Goal: Communication & Community: Share content

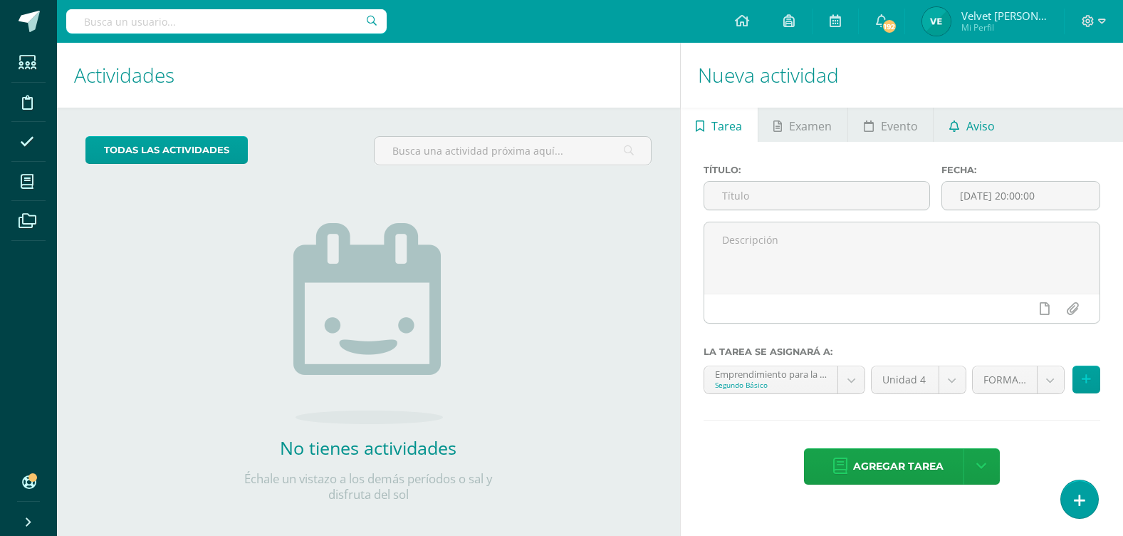
click at [962, 116] on link "Aviso" at bounding box center [972, 125] width 76 height 34
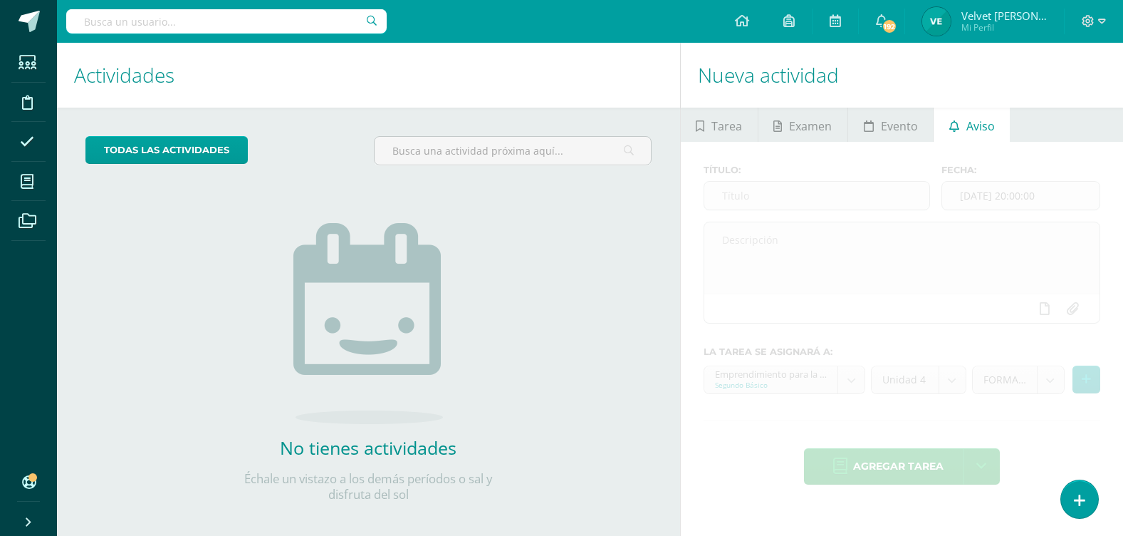
scroll to position [12, 0]
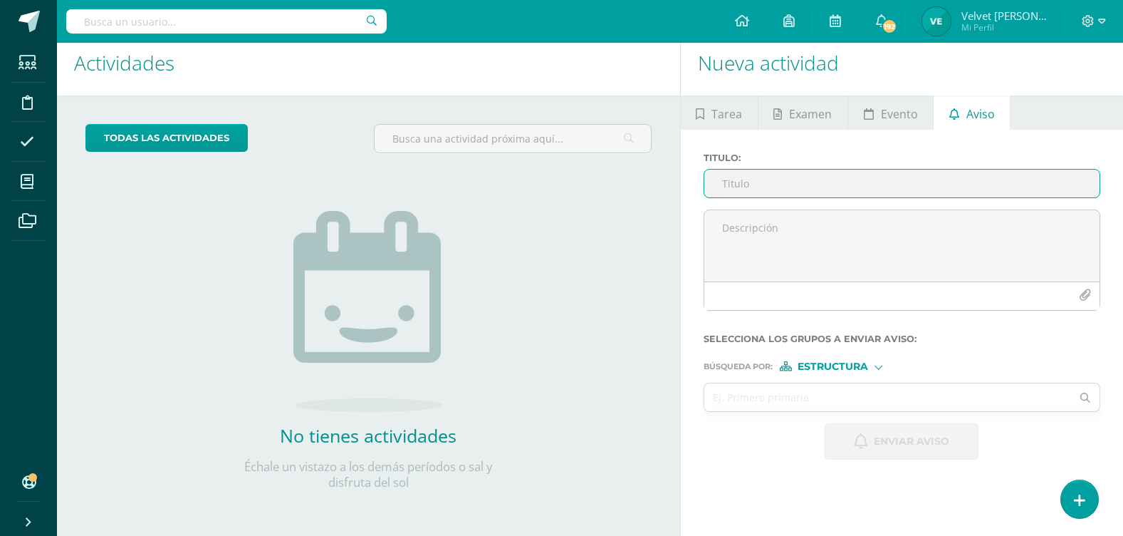
click at [815, 192] on input "Titulo :" at bounding box center [902, 184] width 395 height 28
type input "A"
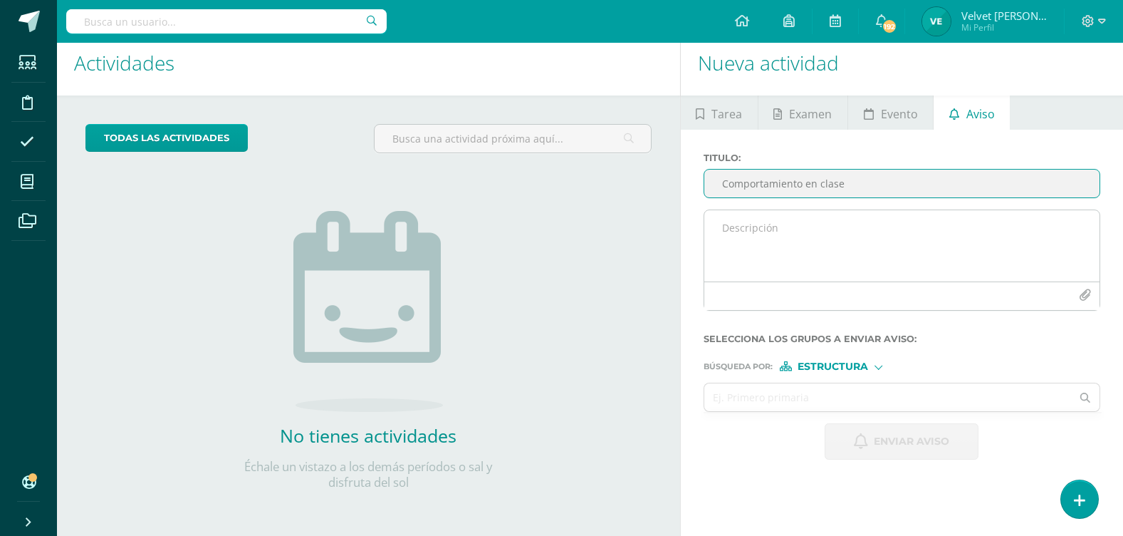
type input "Comportamiento en clase"
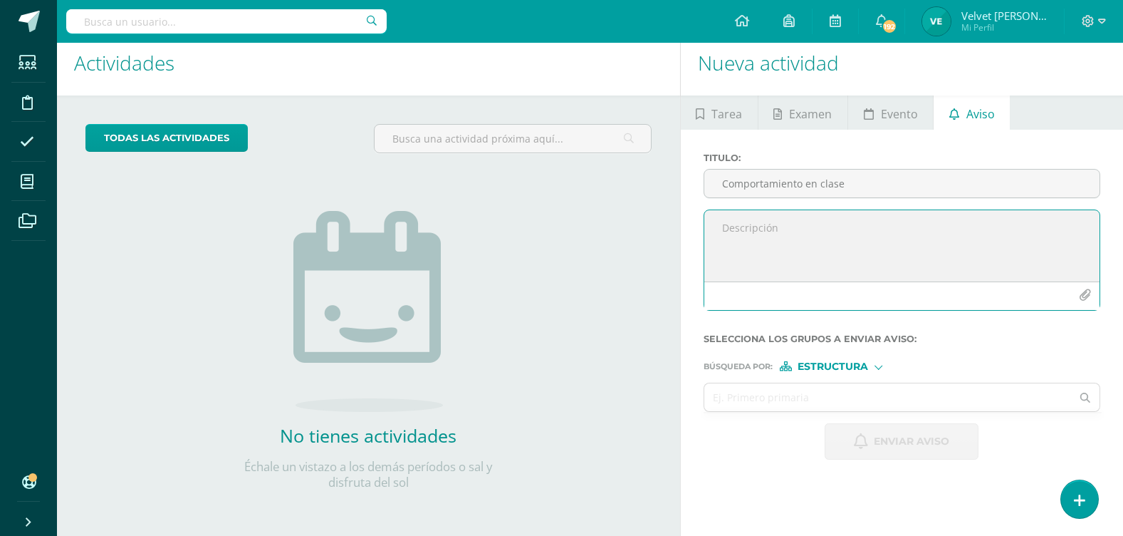
click at [773, 221] on textarea at bounding box center [902, 245] width 395 height 71
paste textarea "spero que al recibir esta nota se encuentren bien. Les escribo para informarles…"
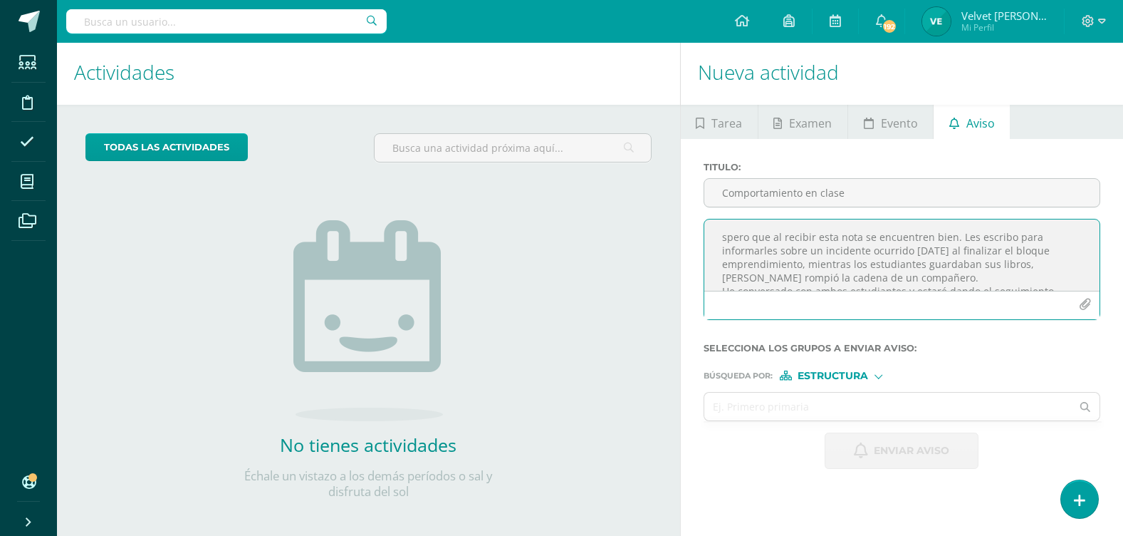
scroll to position [0, 0]
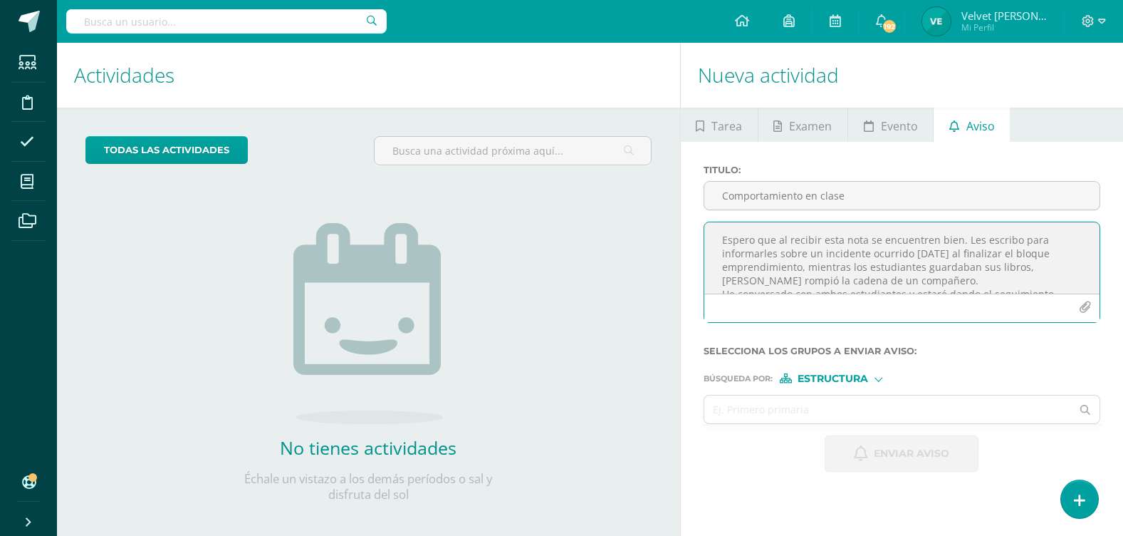
click at [719, 239] on textarea "Espero que al recibir esta nota se encuentren bien. Les escribo para informarle…" at bounding box center [902, 257] width 395 height 71
click at [725, 266] on textarea "Estimados Padres de familia, Espero que al recibir esta nota se encuentren bien…" at bounding box center [902, 257] width 395 height 71
click at [1064, 269] on textarea "Estimados Padres de familia, Espero que al recibir esta nota se encuentren bien…" at bounding box center [902, 257] width 395 height 71
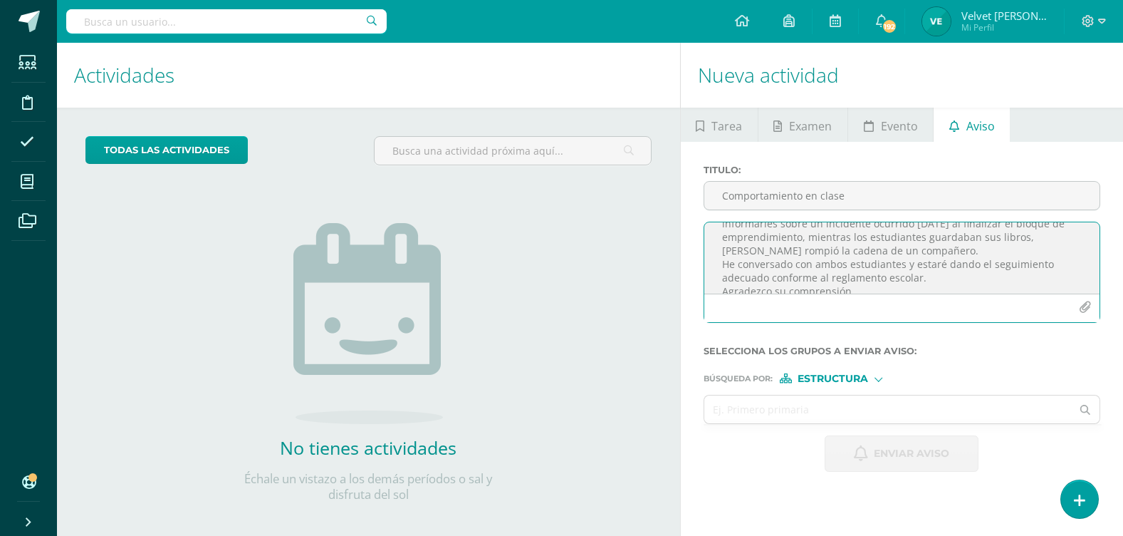
click at [1012, 250] on textarea "Estimados Padres de familia, Espero que al recibir esta nota se encuentren bien…" at bounding box center [902, 257] width 395 height 71
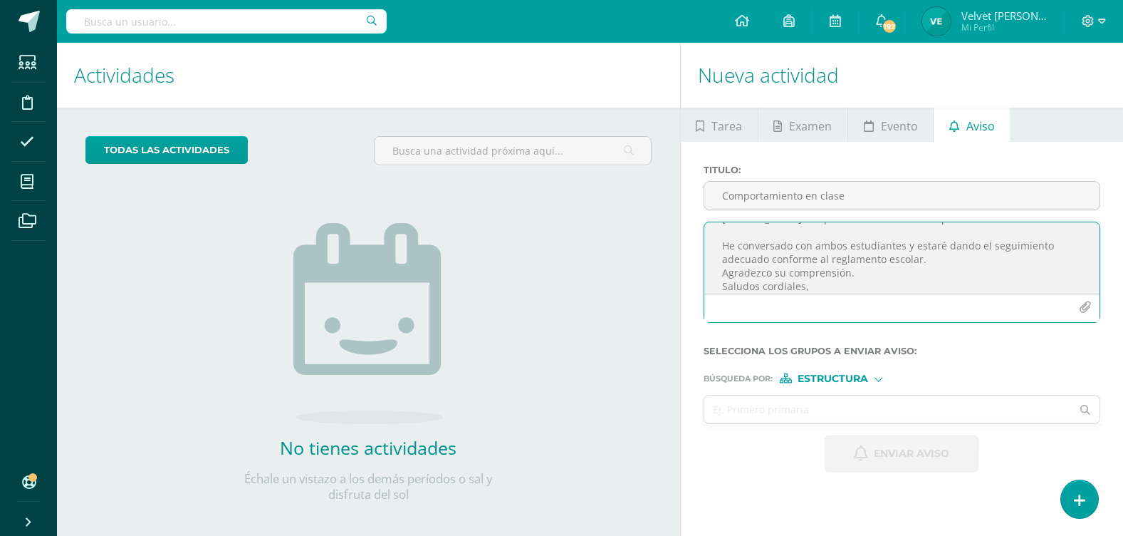
scroll to position [99, 0]
click at [939, 251] on textarea "Estimados Padres de familia, Espero que al recibir esta nota se encuentren bien…" at bounding box center [902, 257] width 395 height 71
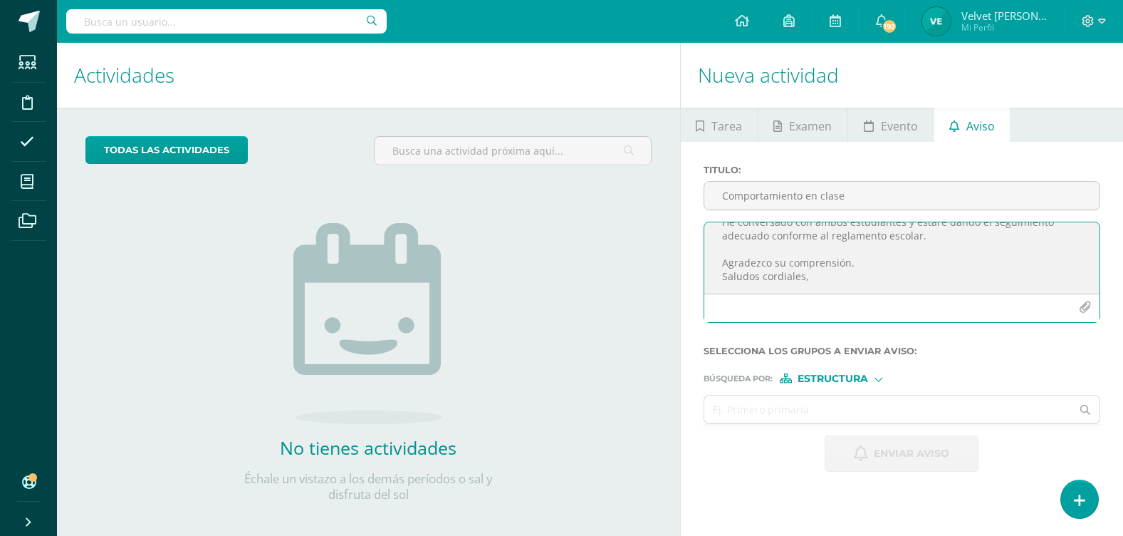
type textarea "Estimados Padres de familia, Espero que al recibir esta nota se encuentren bien…"
click at [844, 373] on div "Búsqueda por : Estructura Estructura Persona" at bounding box center [902, 372] width 397 height 21
click at [843, 378] on span "Estructura" at bounding box center [833, 379] width 71 height 8
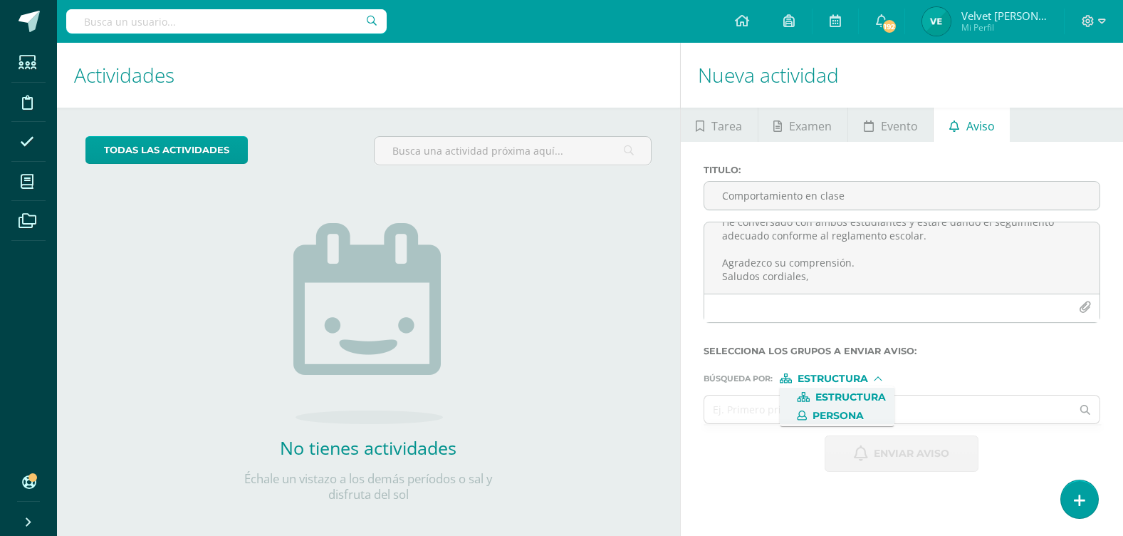
click at [841, 415] on span "Persona" at bounding box center [838, 416] width 51 height 8
click at [761, 405] on input "text" at bounding box center [889, 409] width 368 height 28
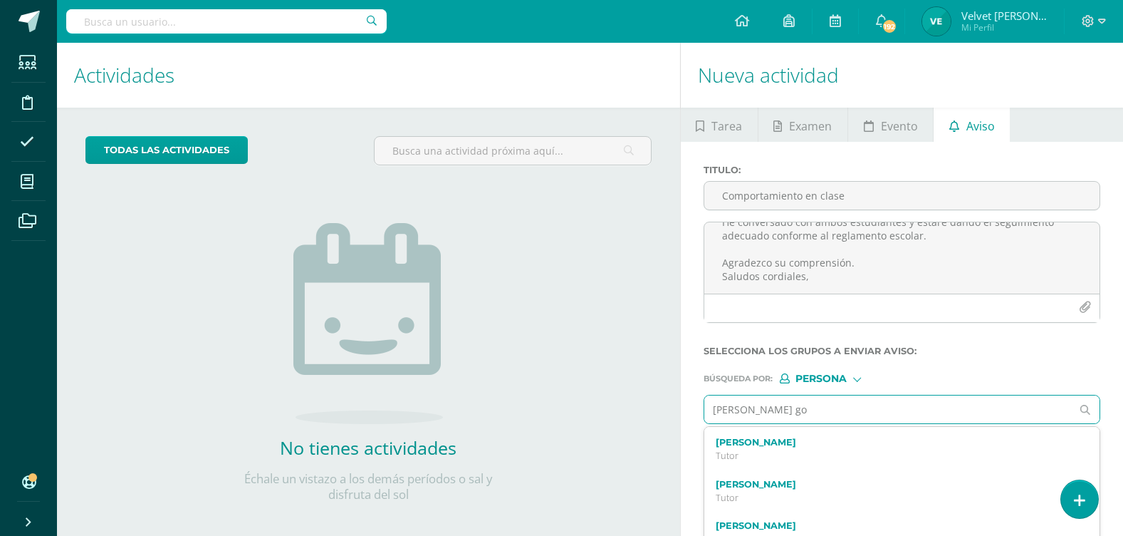
scroll to position [1852, 0]
drag, startPoint x: 792, startPoint y: 417, endPoint x: 602, endPoint y: 412, distance: 190.3
click at [602, 412] on div "Actividades Actividad todas las Actividades No tienes actividades Échale un vis…" at bounding box center [590, 295] width 1078 height 505
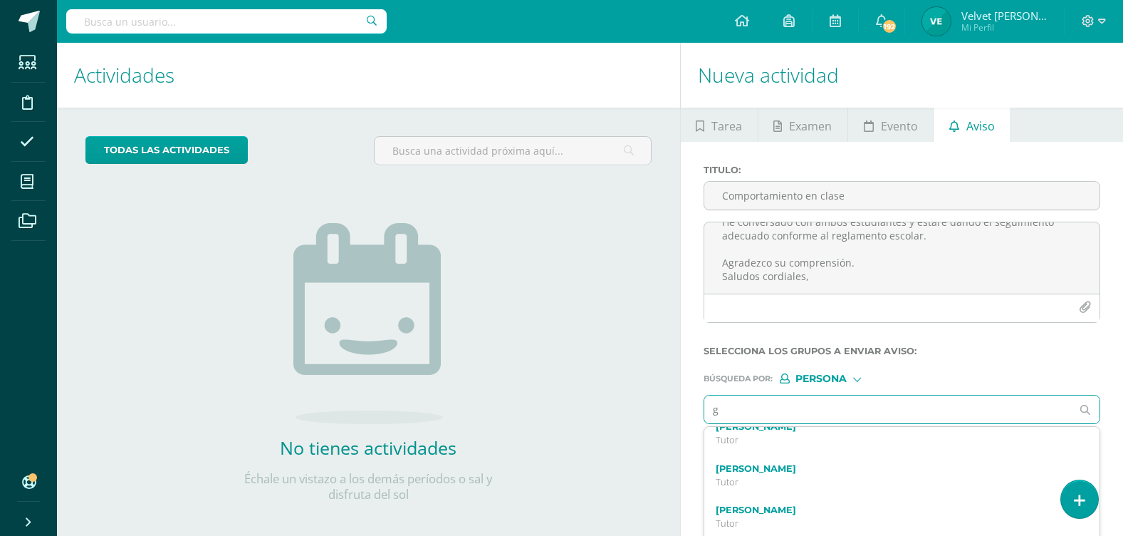
scroll to position [1838, 0]
type input "g"
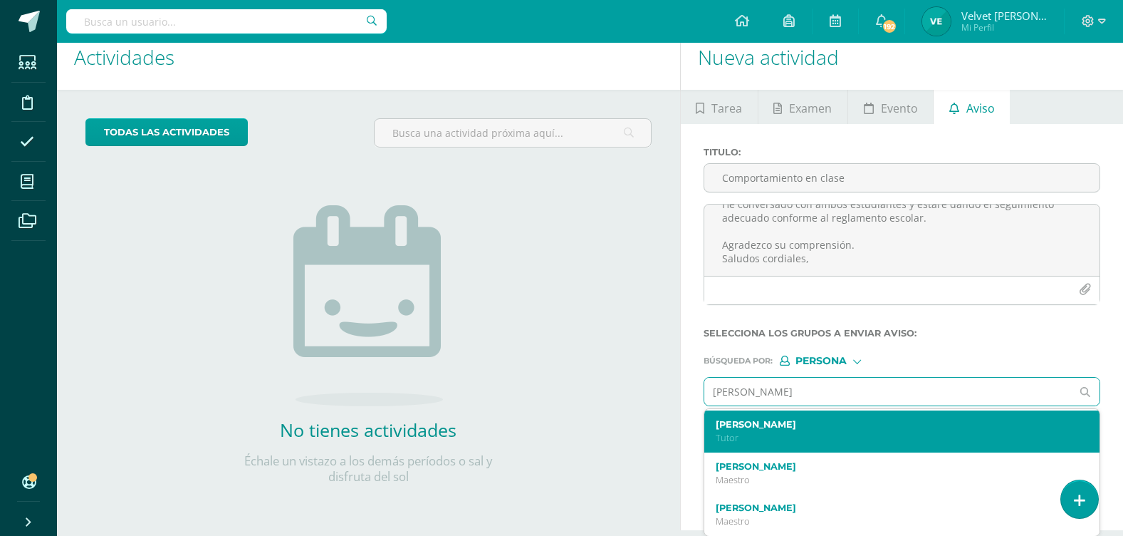
scroll to position [19, 0]
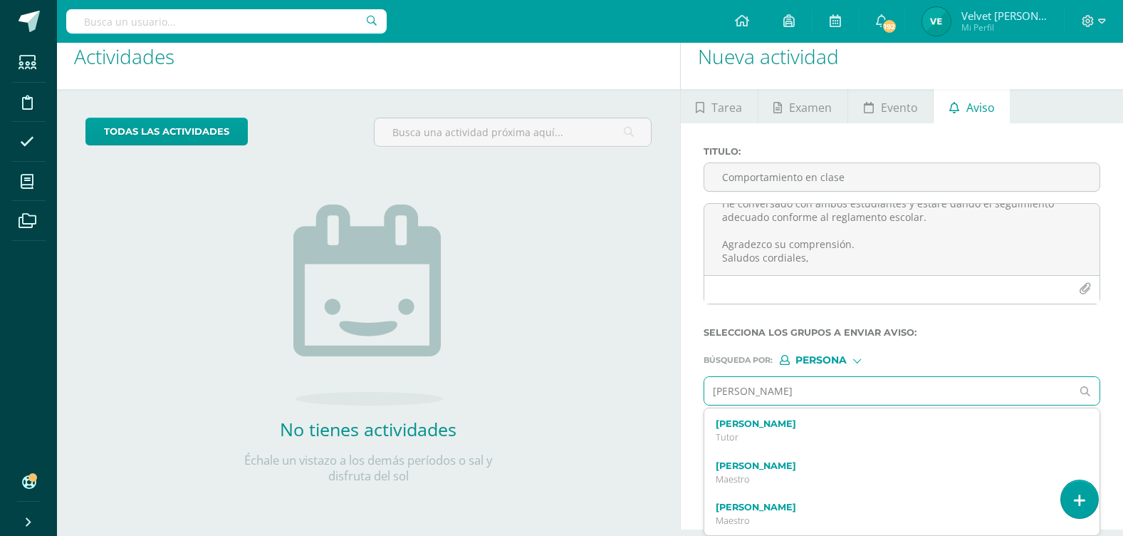
type input "[PERSON_NAME]"
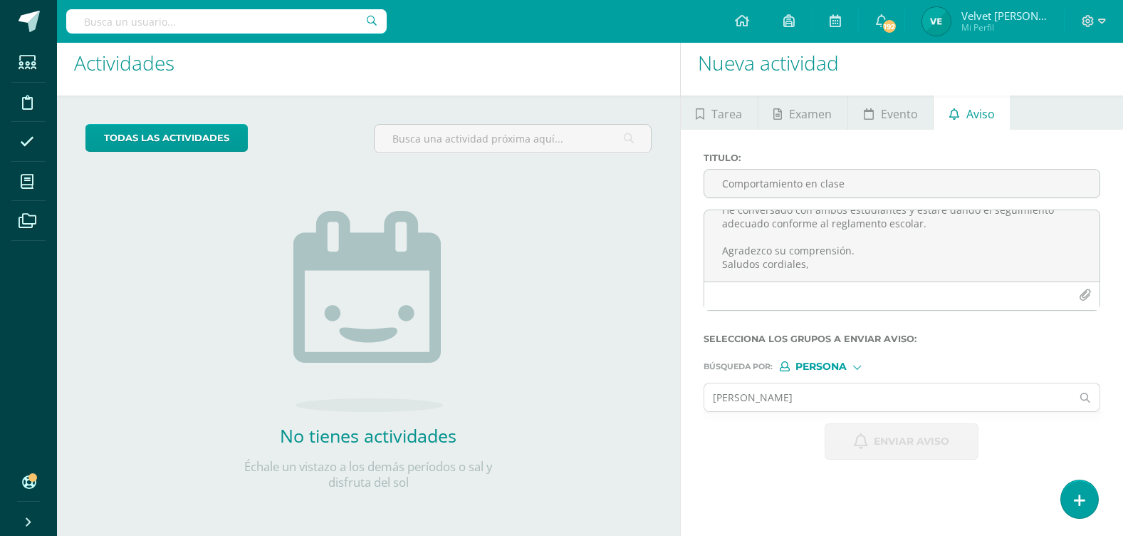
scroll to position [12, 0]
click at [837, 363] on span "Persona" at bounding box center [821, 367] width 51 height 8
click at [846, 383] on span "Estructura" at bounding box center [851, 385] width 71 height 8
click at [817, 394] on input "text" at bounding box center [889, 397] width 368 height 28
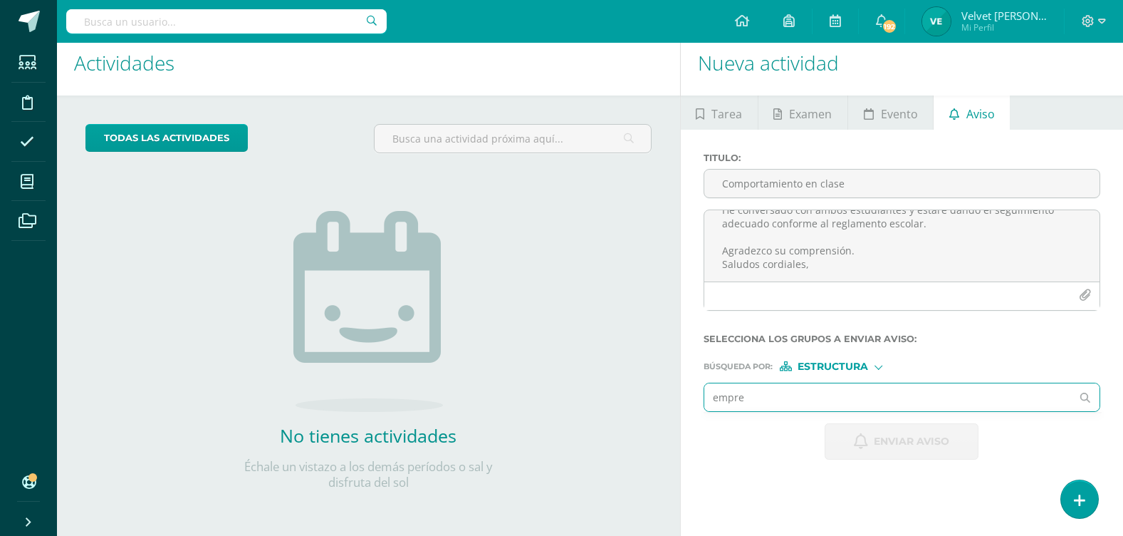
type input "empren"
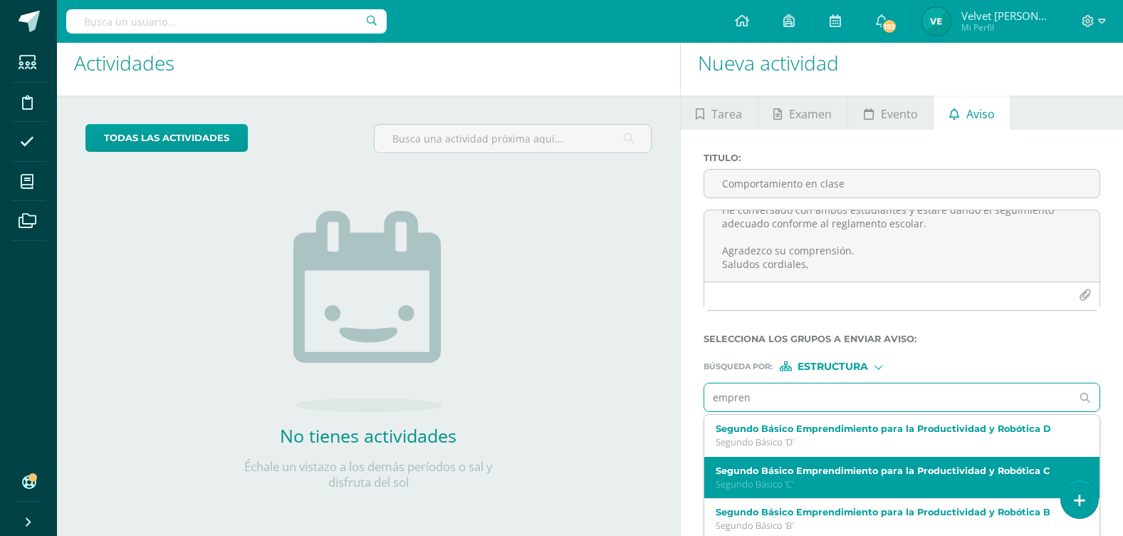
click at [913, 479] on p "Segundo Básico 'C'" at bounding box center [894, 484] width 357 height 12
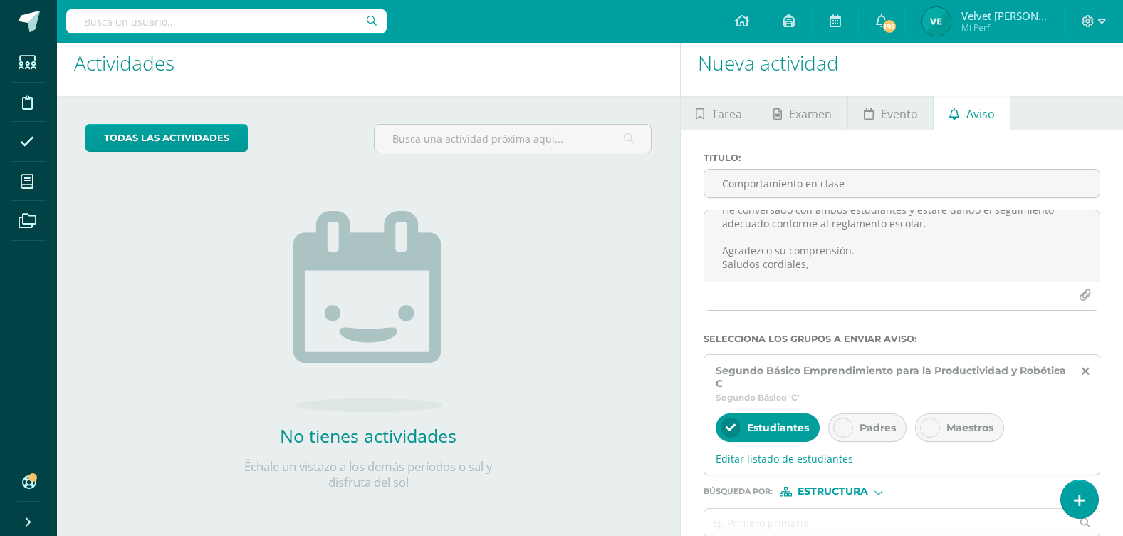
click at [873, 419] on div "Padres" at bounding box center [868, 427] width 78 height 28
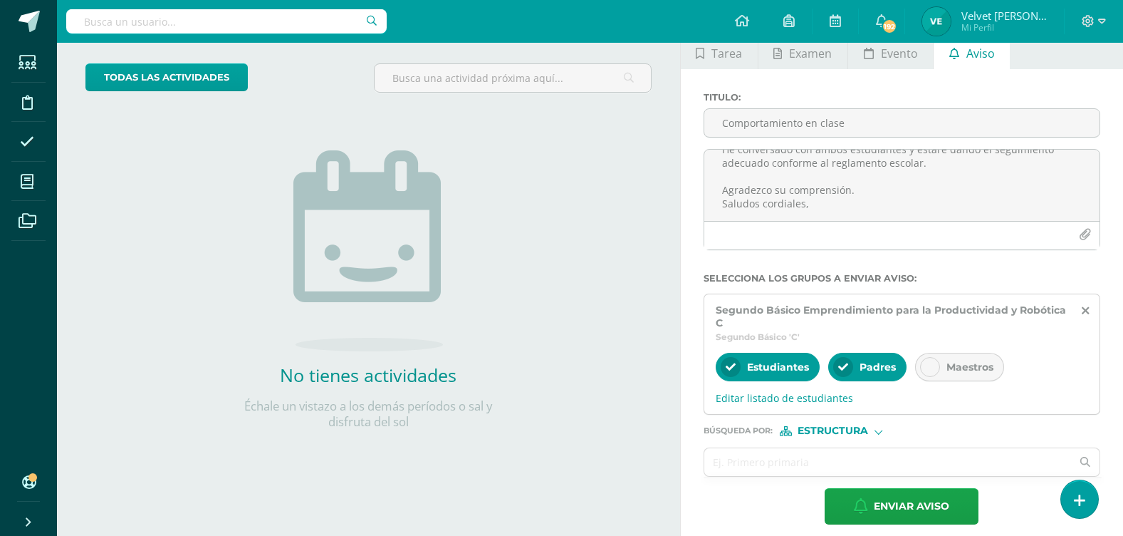
scroll to position [84, 0]
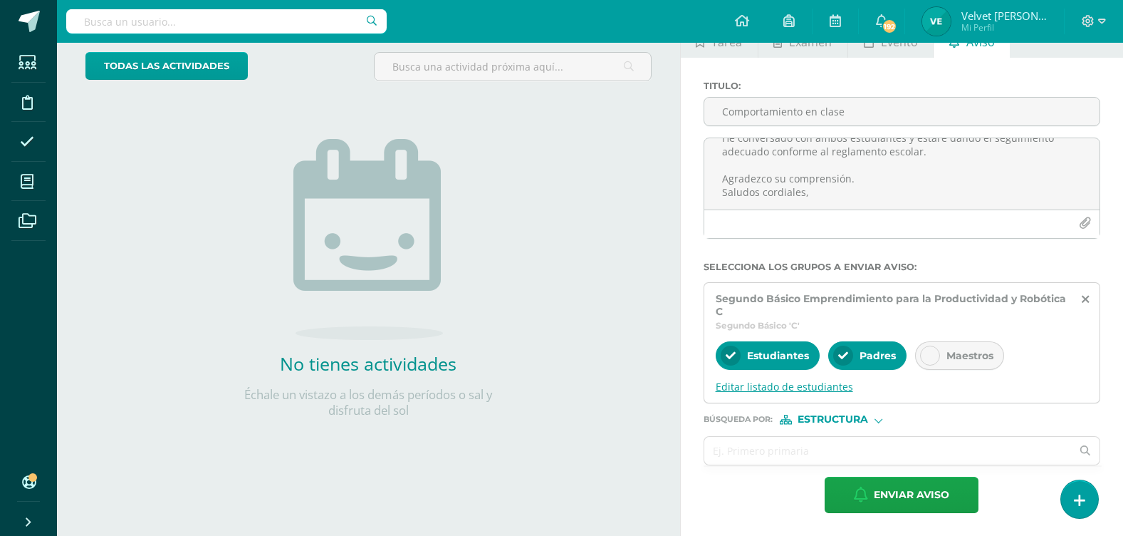
click at [809, 388] on span "Editar listado de estudiantes" at bounding box center [902, 387] width 373 height 14
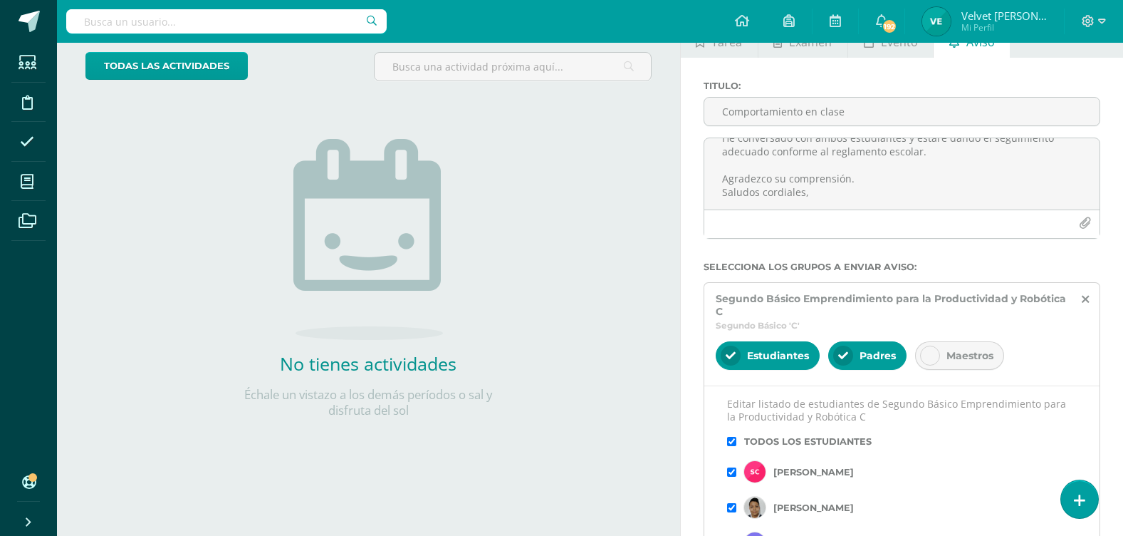
click at [734, 440] on input "checkbox" at bounding box center [731, 441] width 9 height 9
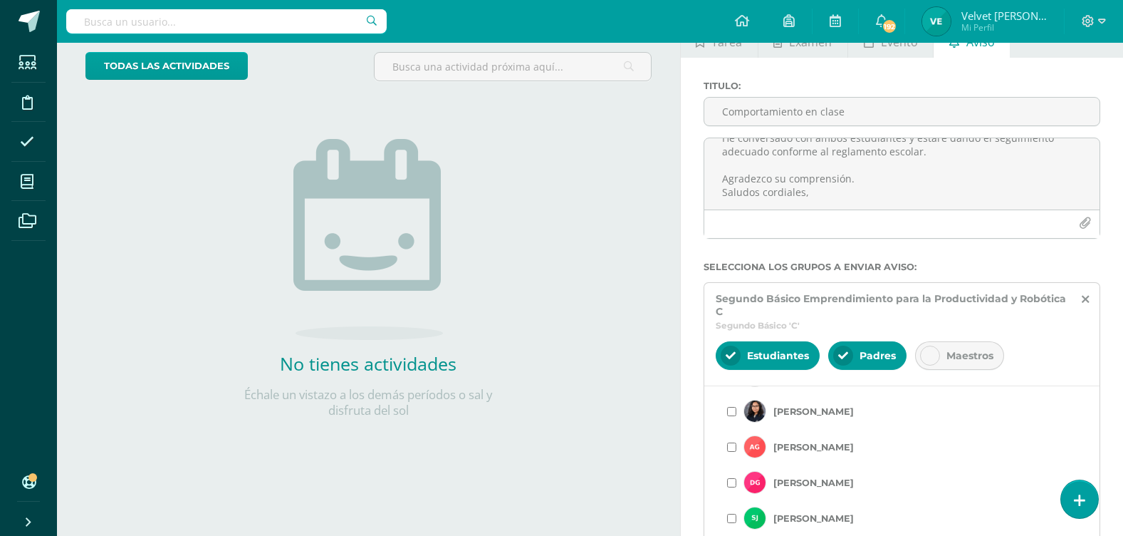
scroll to position [285, 0]
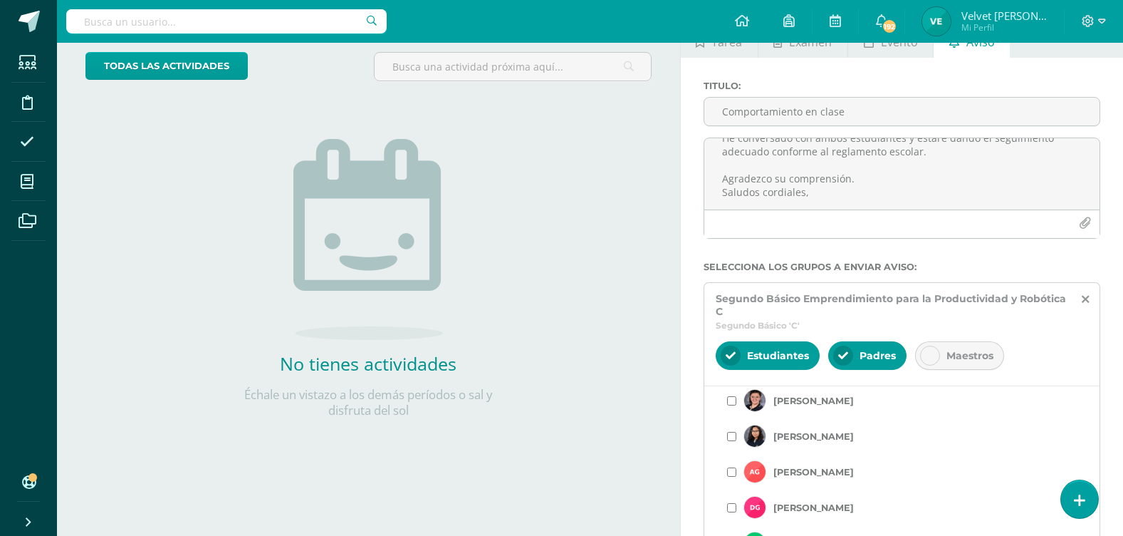
click at [732, 475] on input "checkbox" at bounding box center [731, 471] width 9 height 9
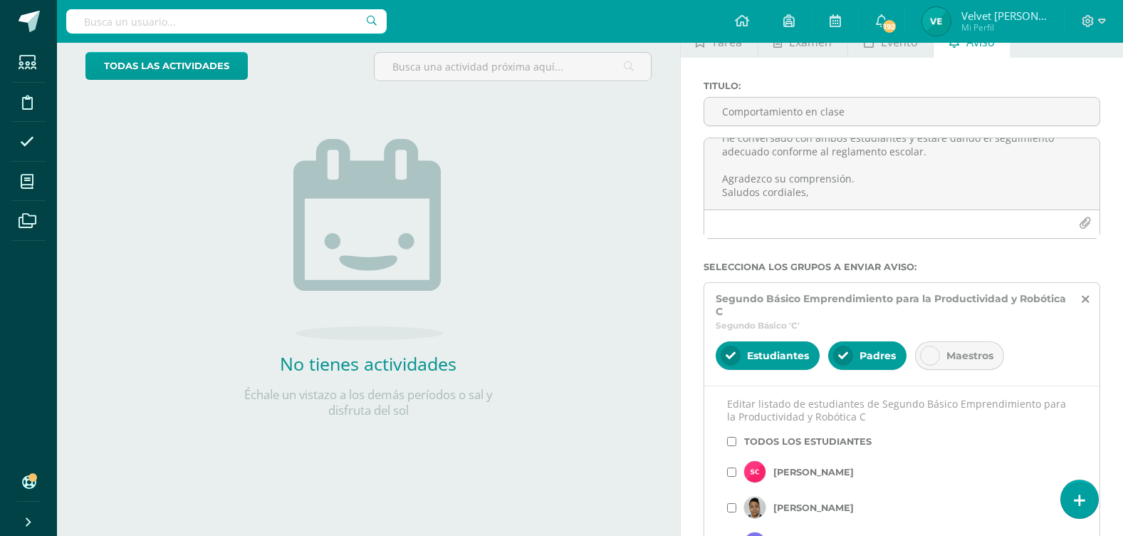
click at [691, 373] on div "Titulo : Comportamiento en clase Estimados Padres de familia, Espero que al rec…" at bounding box center [902, 401] width 442 height 686
click at [1085, 299] on icon at bounding box center [1085, 300] width 7 height 12
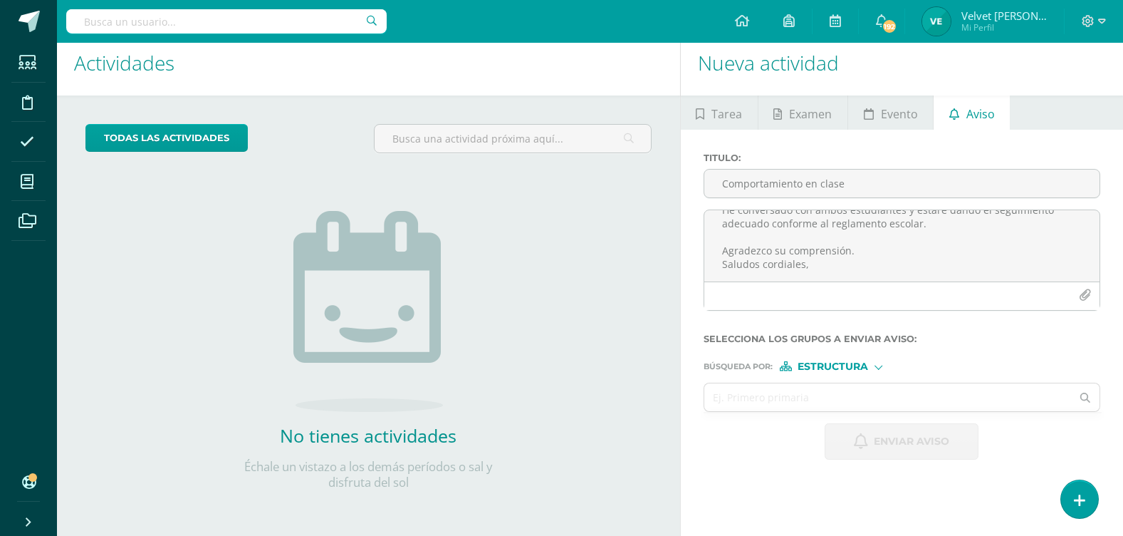
scroll to position [12, 0]
click at [859, 366] on span "Estructura" at bounding box center [833, 367] width 71 height 8
click at [846, 404] on span "Persona" at bounding box center [838, 404] width 51 height 8
click at [801, 394] on input "text" at bounding box center [889, 397] width 368 height 28
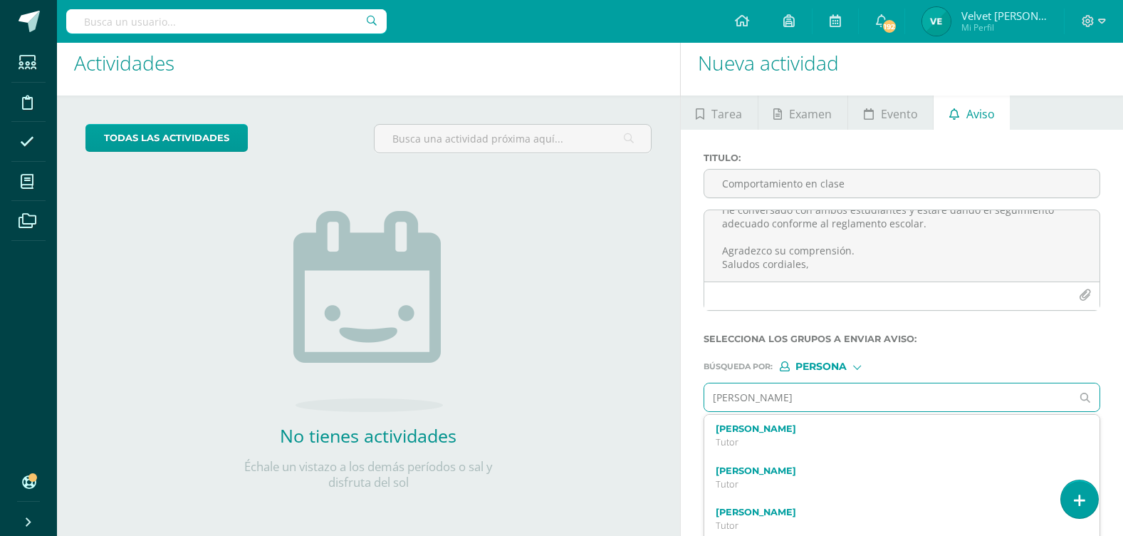
type input "[PERSON_NAME]"
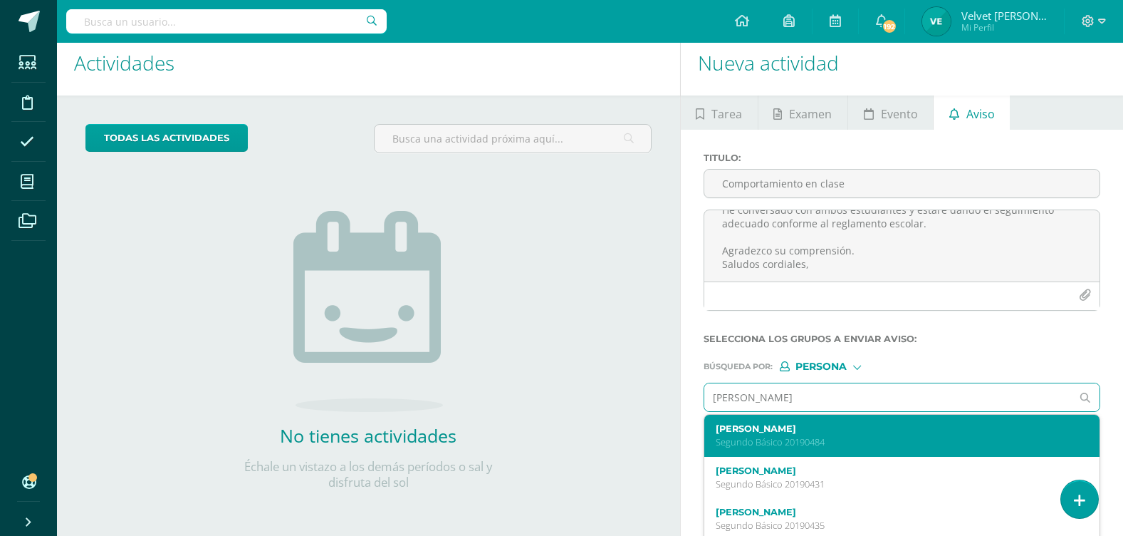
click at [801, 428] on label "[PERSON_NAME]" at bounding box center [894, 428] width 357 height 11
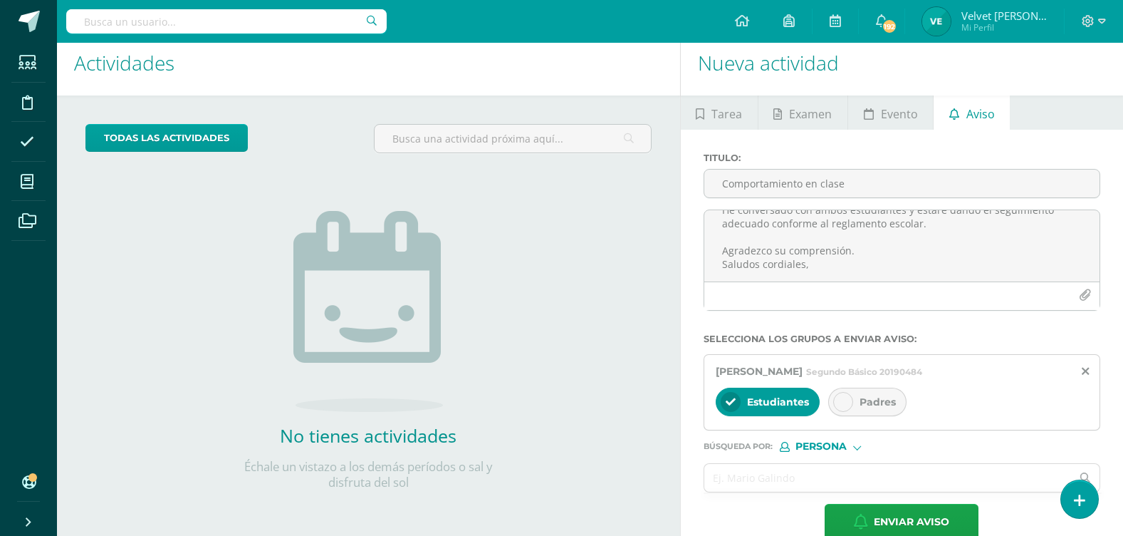
click at [853, 407] on div "Padres" at bounding box center [868, 402] width 78 height 28
click at [803, 487] on input "text" at bounding box center [889, 478] width 368 height 28
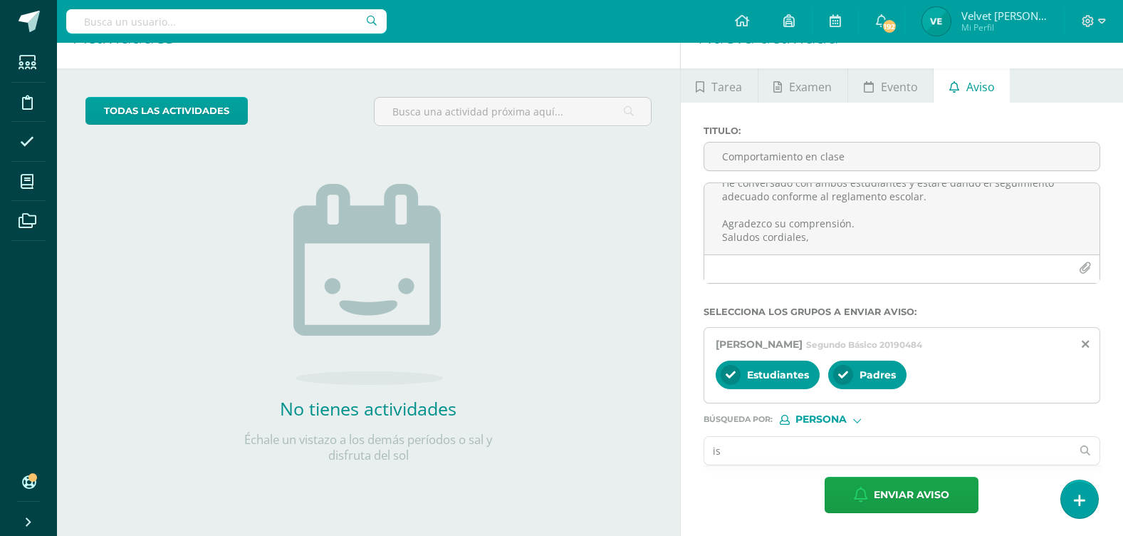
type input "i"
type input "[PERSON_NAME]"
click at [830, 455] on input "[PERSON_NAME]" at bounding box center [889, 451] width 368 height 28
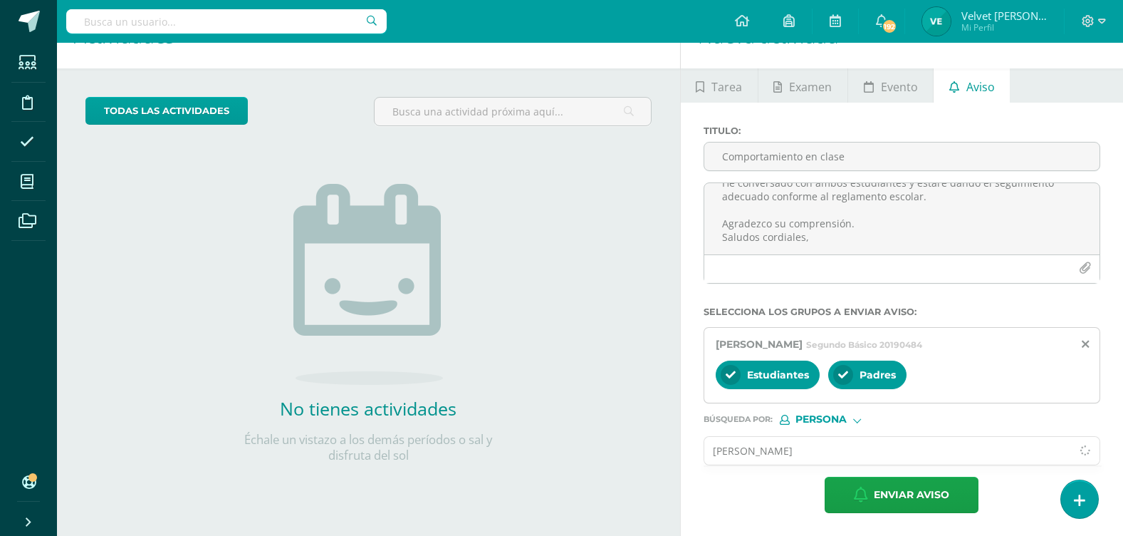
scroll to position [55, 0]
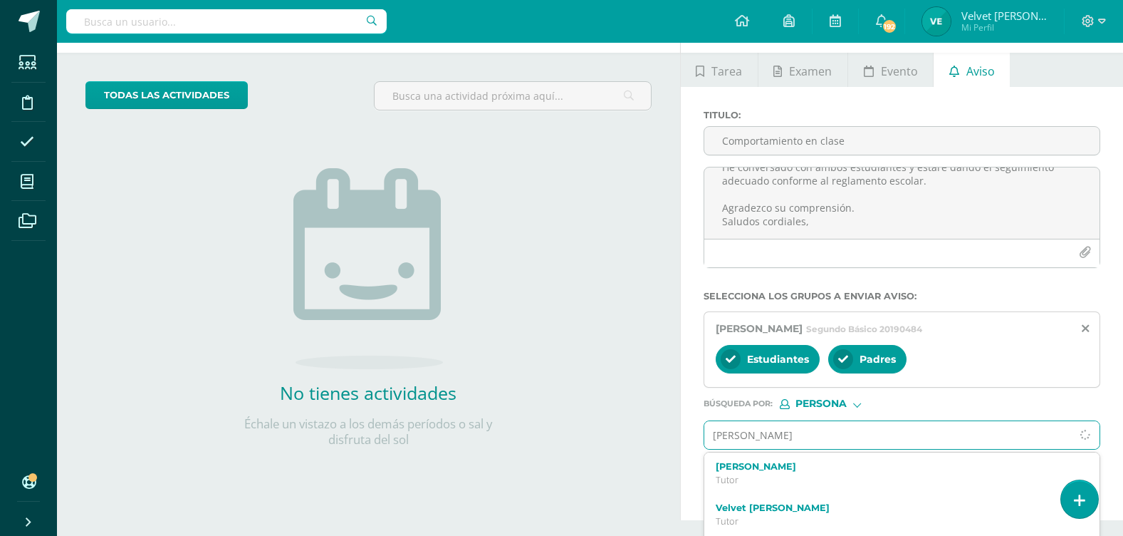
click at [830, 455] on div "[PERSON_NAME]" at bounding box center [902, 473] width 395 height 42
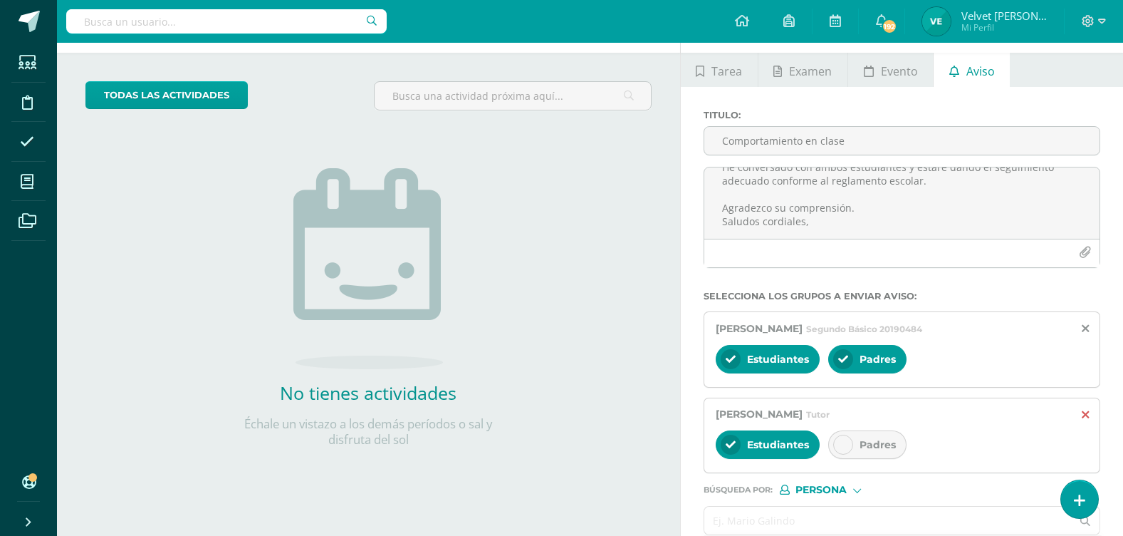
click at [1084, 410] on icon at bounding box center [1085, 415] width 7 height 12
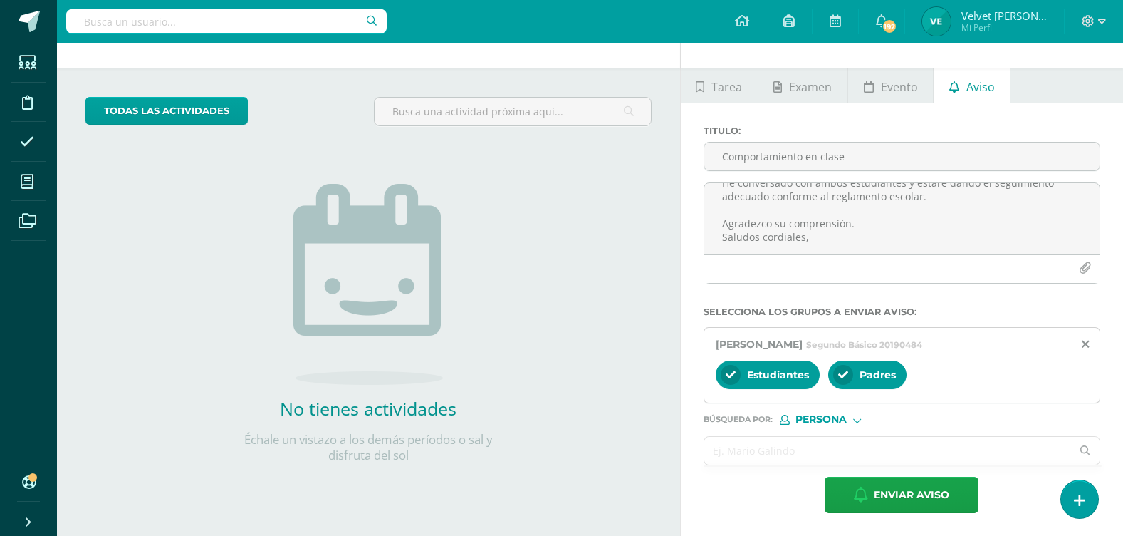
click at [754, 474] on form "Titulo : Comportamiento en clase Estimados Padres de familia, Espero que al rec…" at bounding box center [902, 319] width 397 height 388
click at [757, 454] on input "text" at bounding box center [889, 451] width 368 height 28
type input "i"
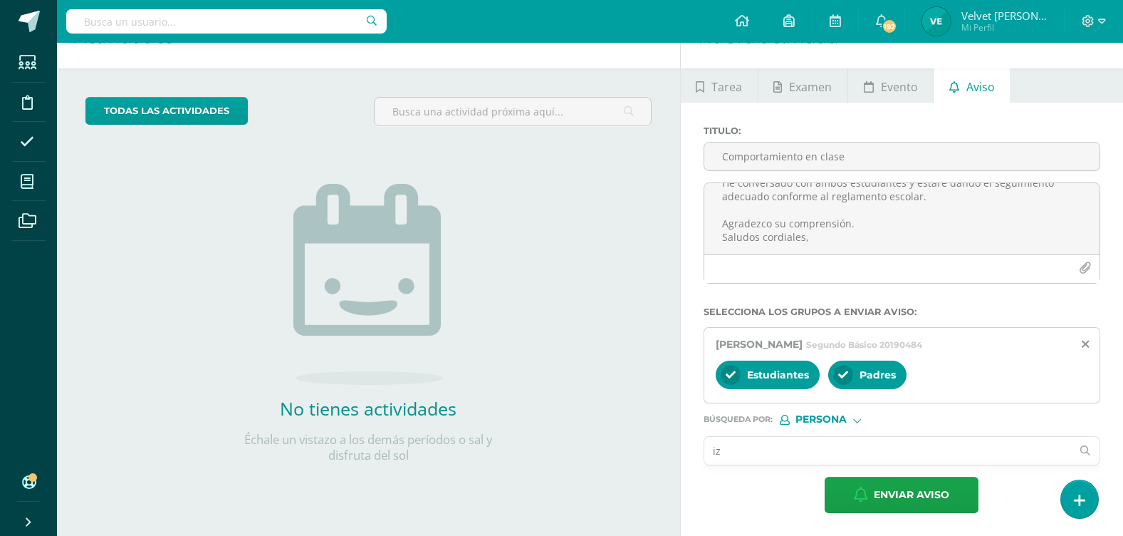
type input "i"
type input "velvet"
click at [772, 450] on input "velvet" at bounding box center [889, 451] width 368 height 28
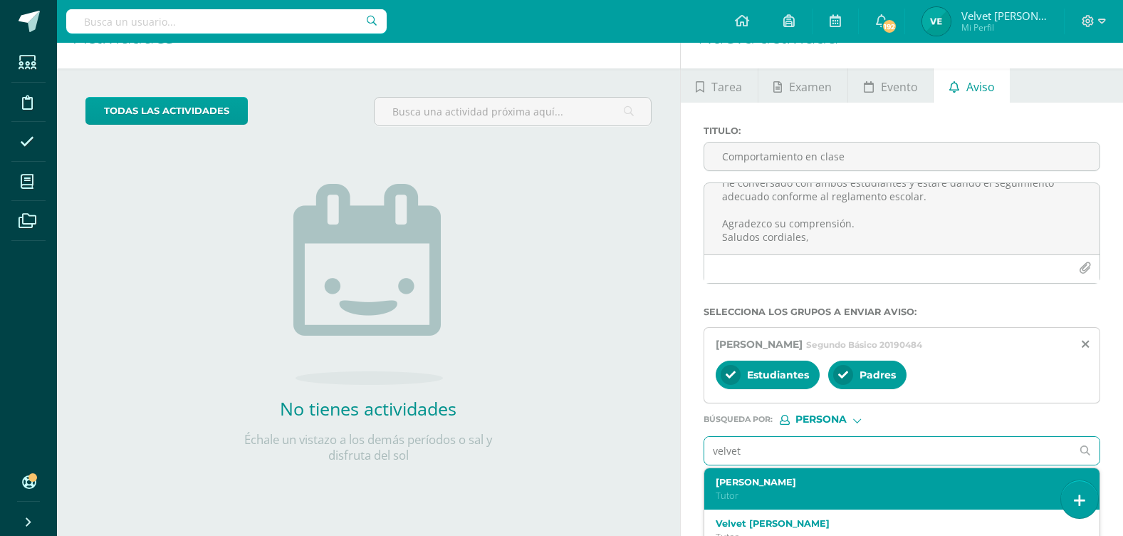
scroll to position [71, 0]
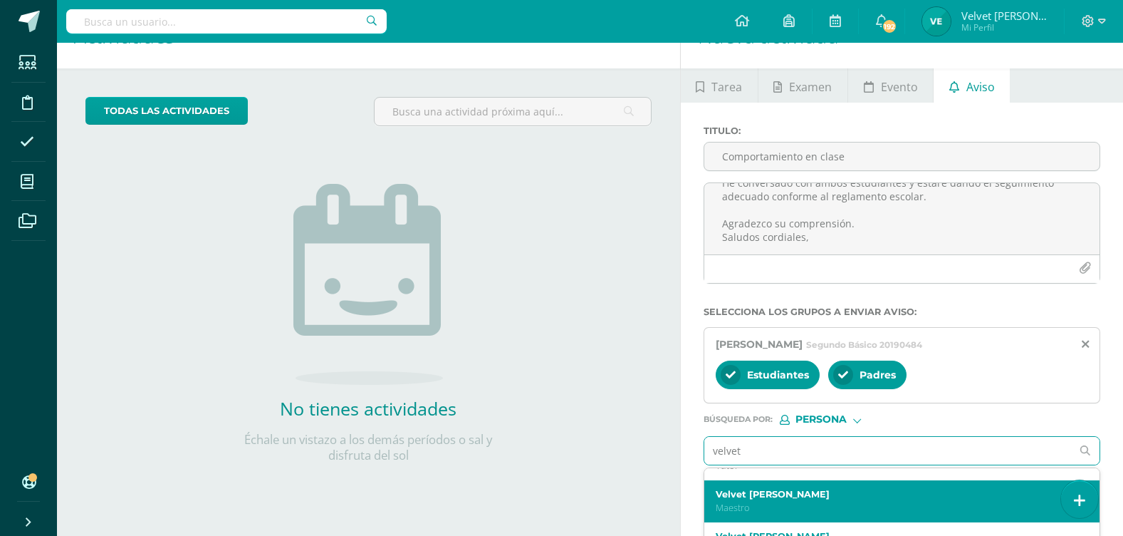
click at [796, 502] on p "Maestro" at bounding box center [894, 508] width 357 height 12
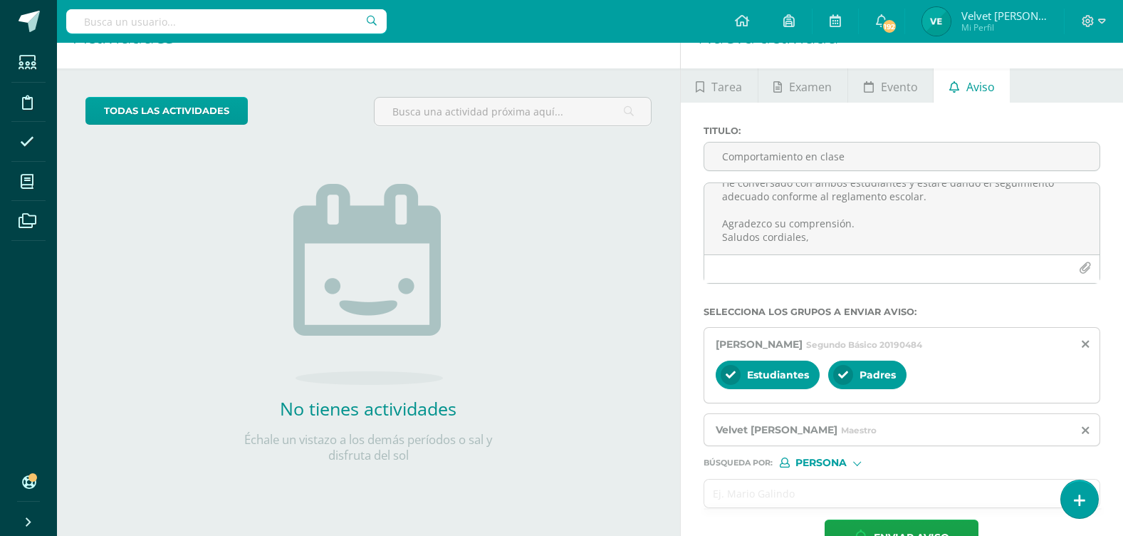
click at [783, 489] on input "text" at bounding box center [889, 493] width 368 height 28
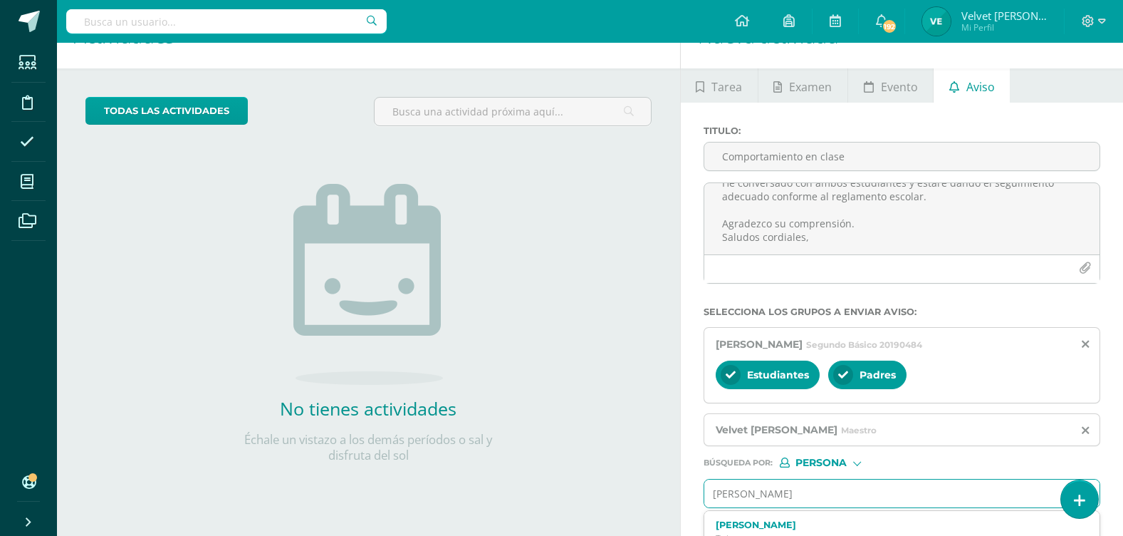
type input "[PERSON_NAME]"
click at [777, 521] on p "Maestro" at bounding box center [894, 521] width 357 height 12
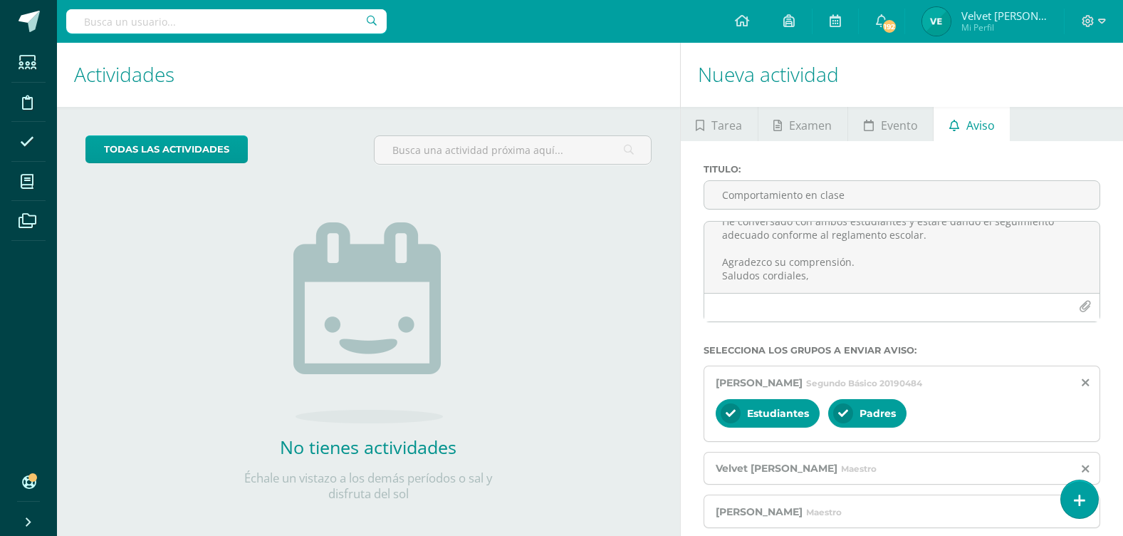
scroll to position [0, 0]
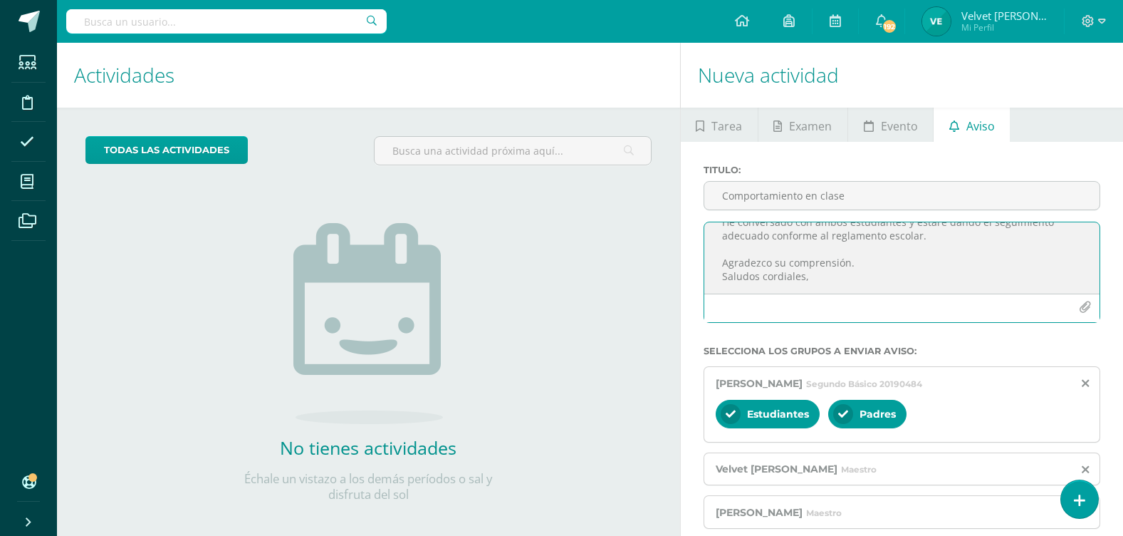
click at [839, 287] on textarea "Estimados Padres de familia, Espero que al recibir esta nota se encuentren bien…" at bounding box center [902, 257] width 395 height 71
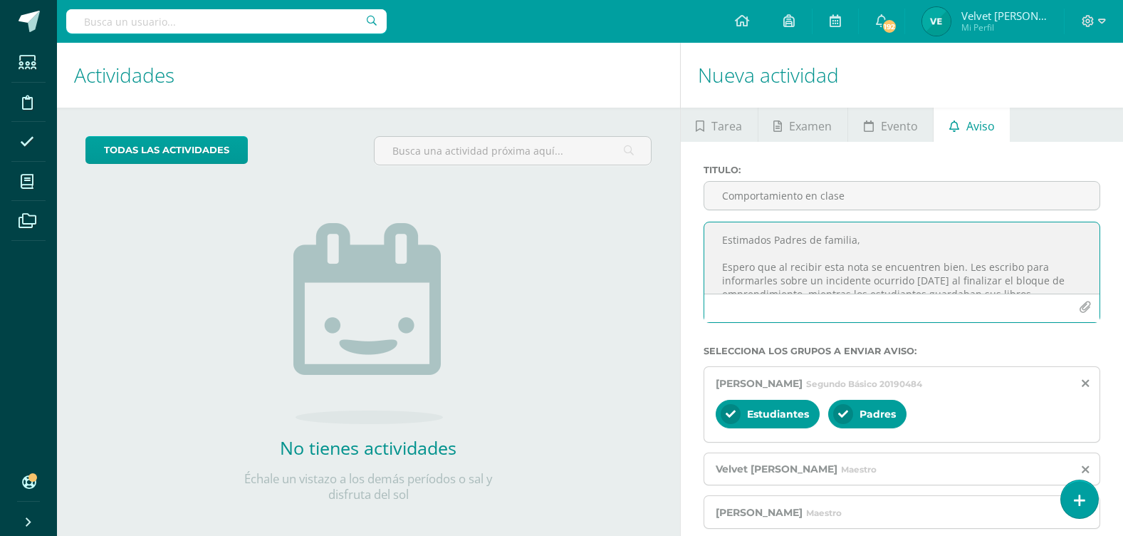
scroll to position [71, 0]
click at [1058, 232] on textarea "Estimados Padres de familia, Espero que al recibir esta nota se encuentren bien…" at bounding box center [902, 257] width 395 height 71
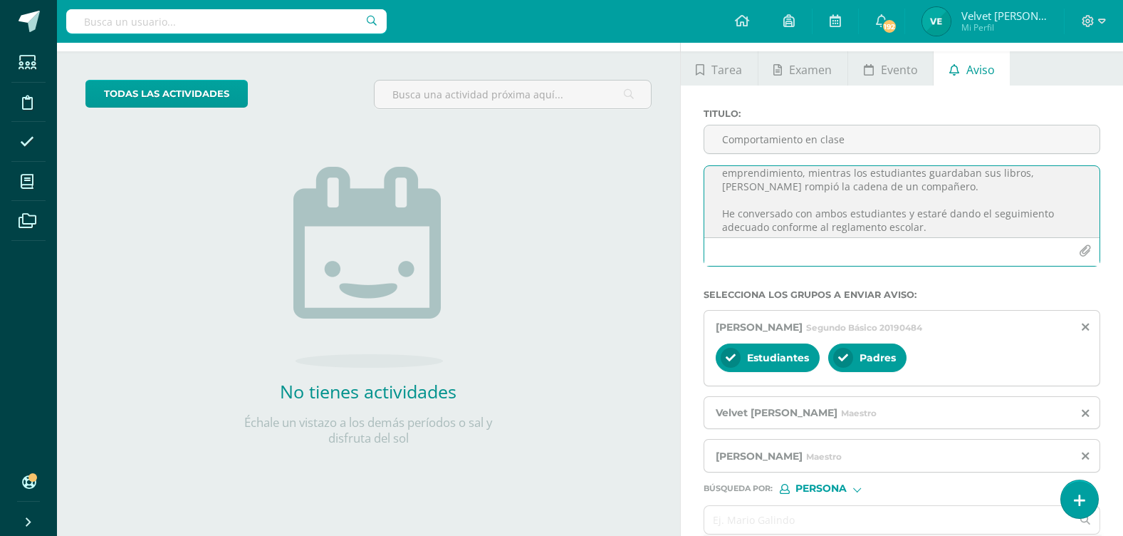
scroll to position [125, 0]
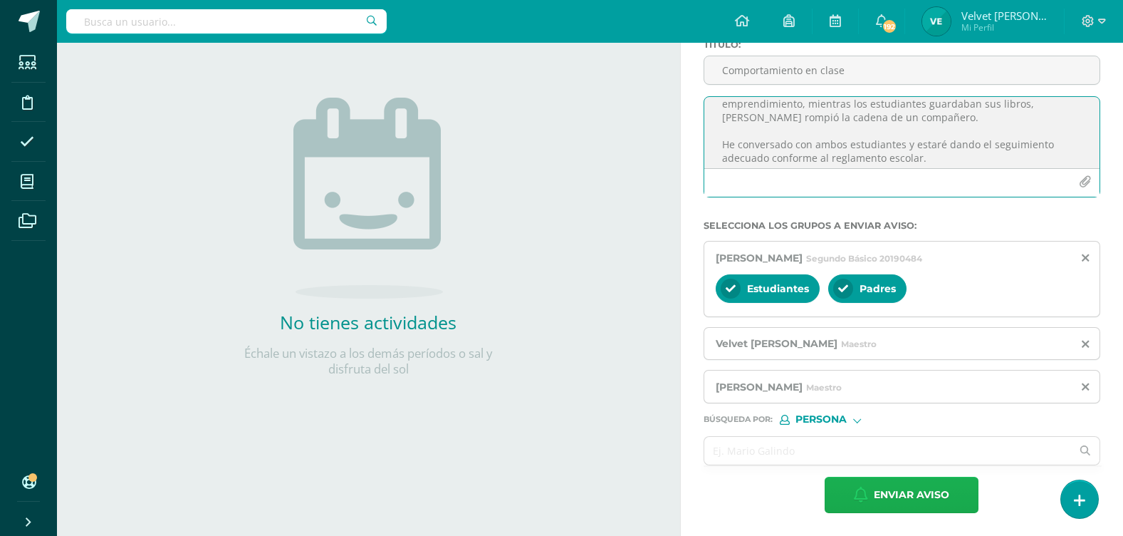
type textarea "Estimados Padres de familia, Espero que al recibir esta nota se encuentren bien…"
click at [889, 486] on span "Enviar aviso" at bounding box center [912, 494] width 76 height 35
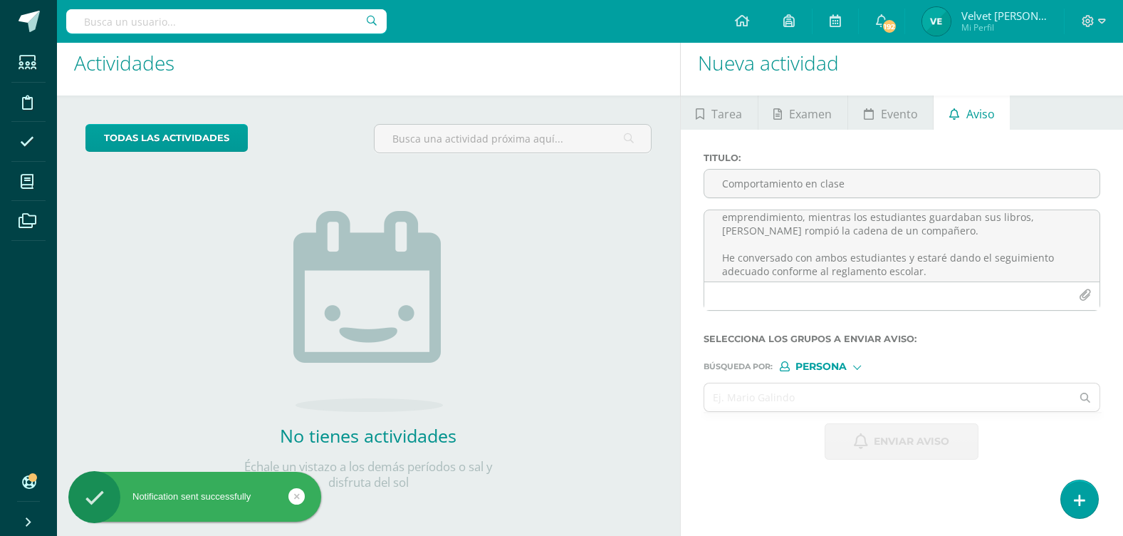
scroll to position [12, 0]
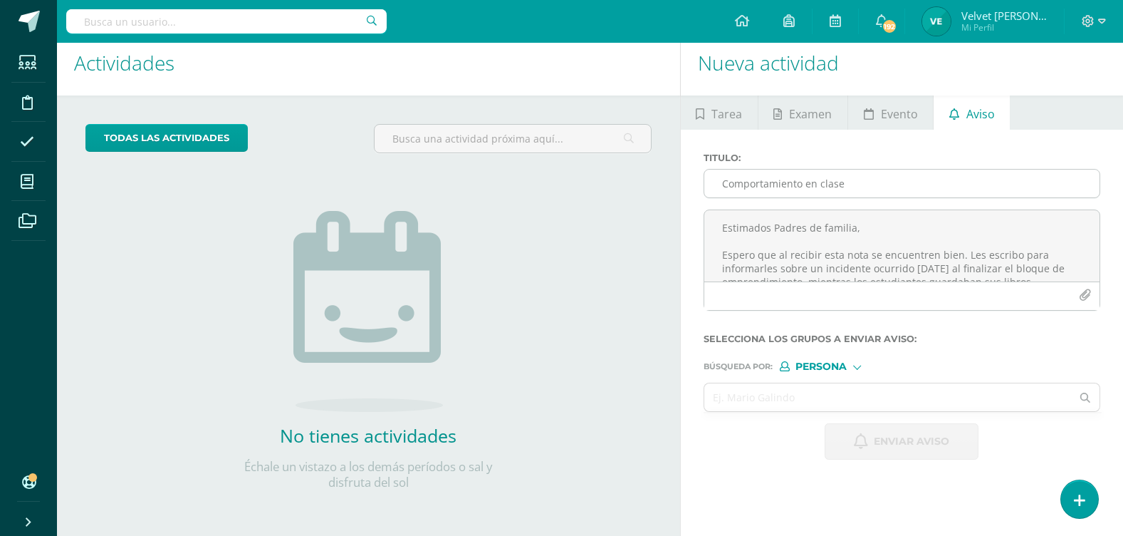
click at [756, 189] on input "Comportamiento en clase" at bounding box center [902, 184] width 395 height 28
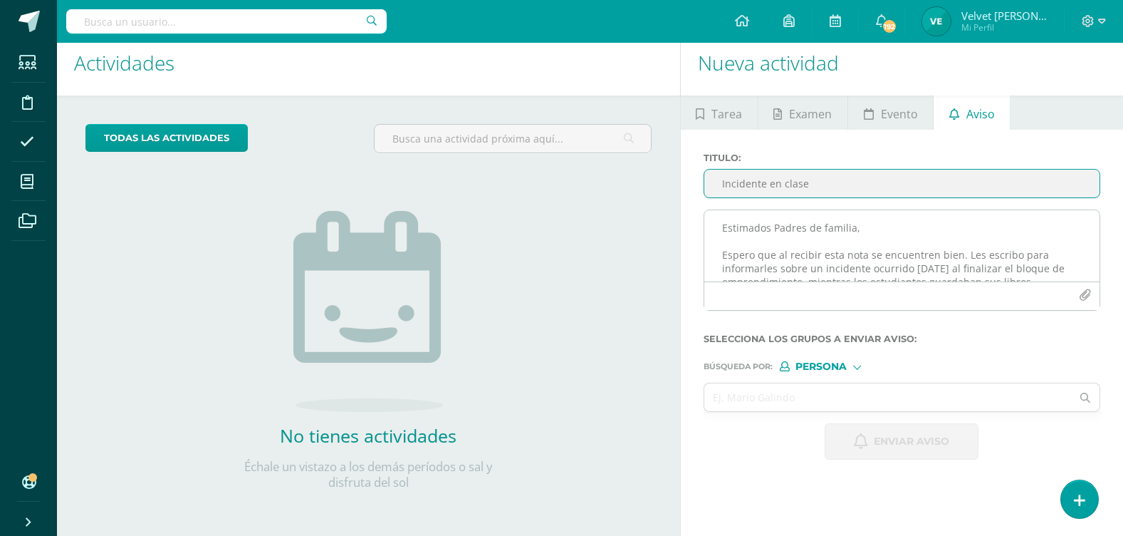
type input "Incidente en clase"
click at [777, 222] on textarea "Estimados Padres de familia, Espero que al recibir esta nota se encuentren bien…" at bounding box center [902, 245] width 395 height 71
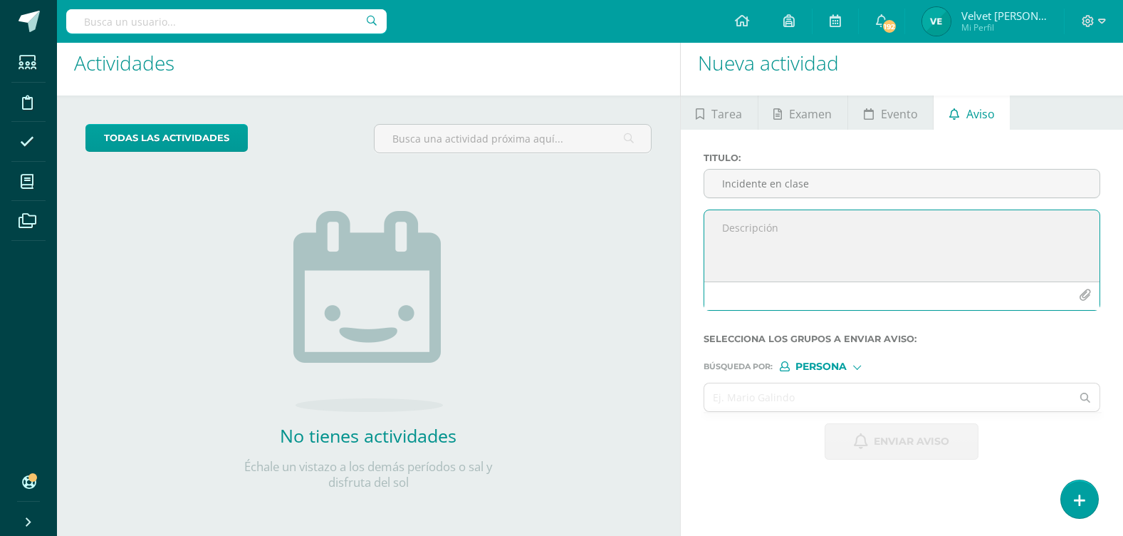
paste textarea "Estimados padres de familia, [PERSON_NAME] que al recibir esta nota se encuentr…"
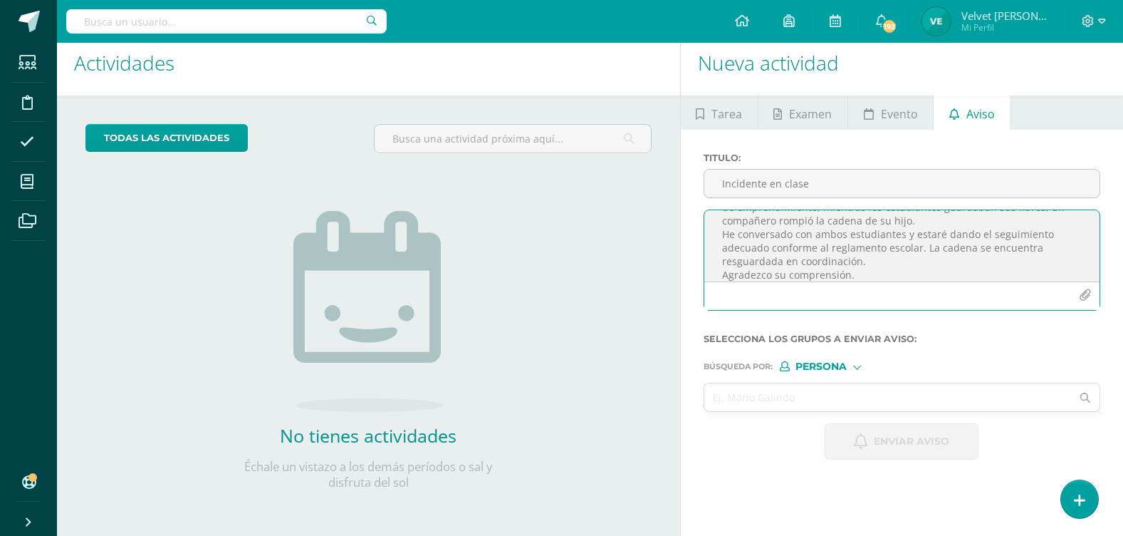
scroll to position [0, 0]
click at [880, 227] on textarea "Estimados padres de familia, [PERSON_NAME] que al recibir esta nota se encuentr…" at bounding box center [902, 245] width 395 height 71
click at [950, 268] on textarea "Estimados padres de familia, Espero que al recibir esta nota se encuentren bien…" at bounding box center [902, 245] width 395 height 71
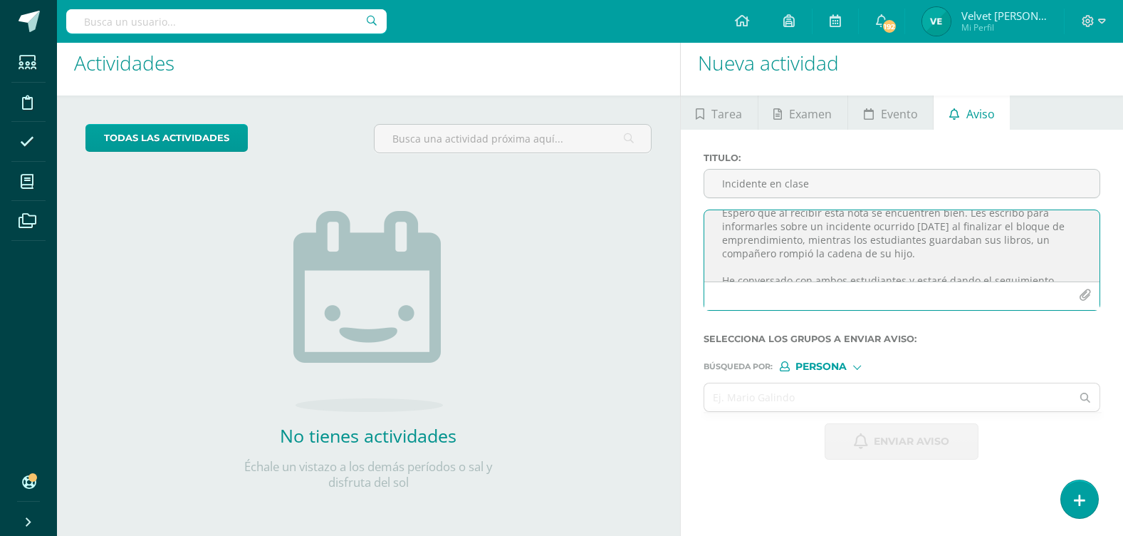
click at [908, 251] on textarea "Estimados padres de familia, Espero que al recibir esta nota se encuentren bien…" at bounding box center [902, 245] width 395 height 71
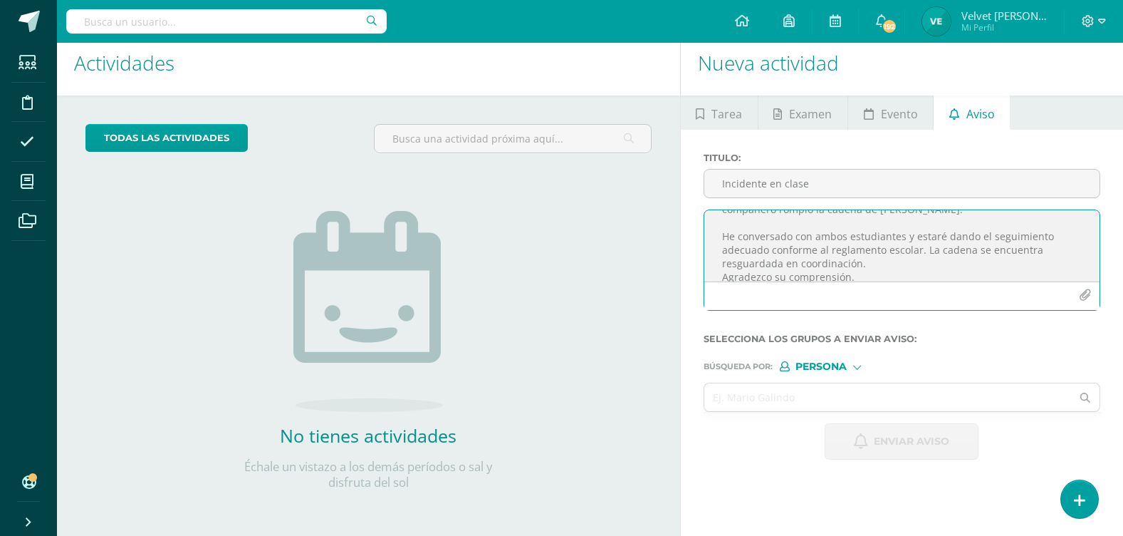
scroll to position [99, 0]
type textarea "Estimados padres de familia, Espero que al recibir esta nota se encuentren bien…"
click at [830, 411] on div at bounding box center [902, 397] width 397 height 29
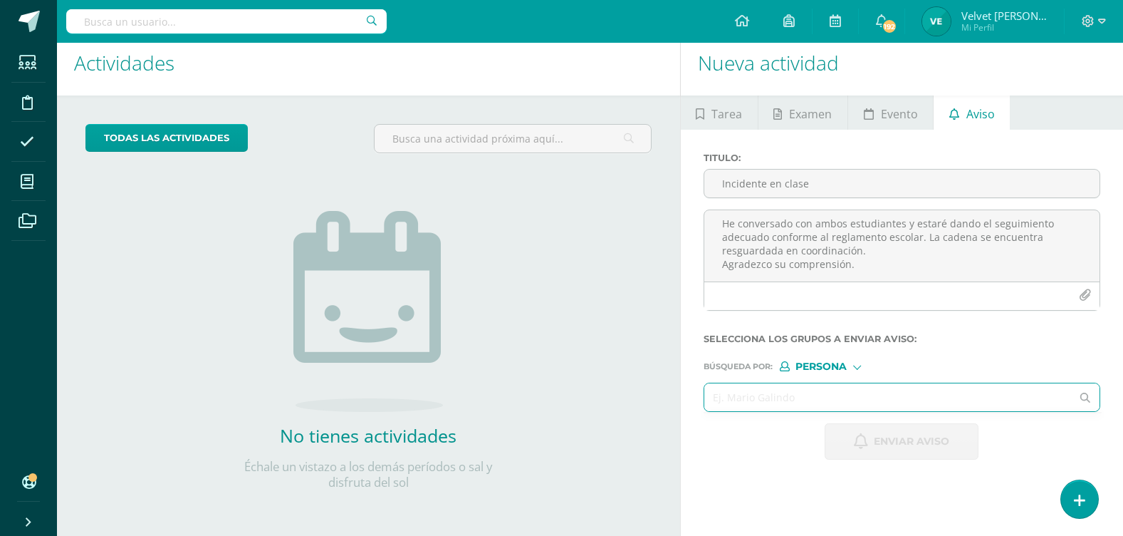
click at [829, 401] on input "text" at bounding box center [889, 397] width 368 height 28
type input "keyt"
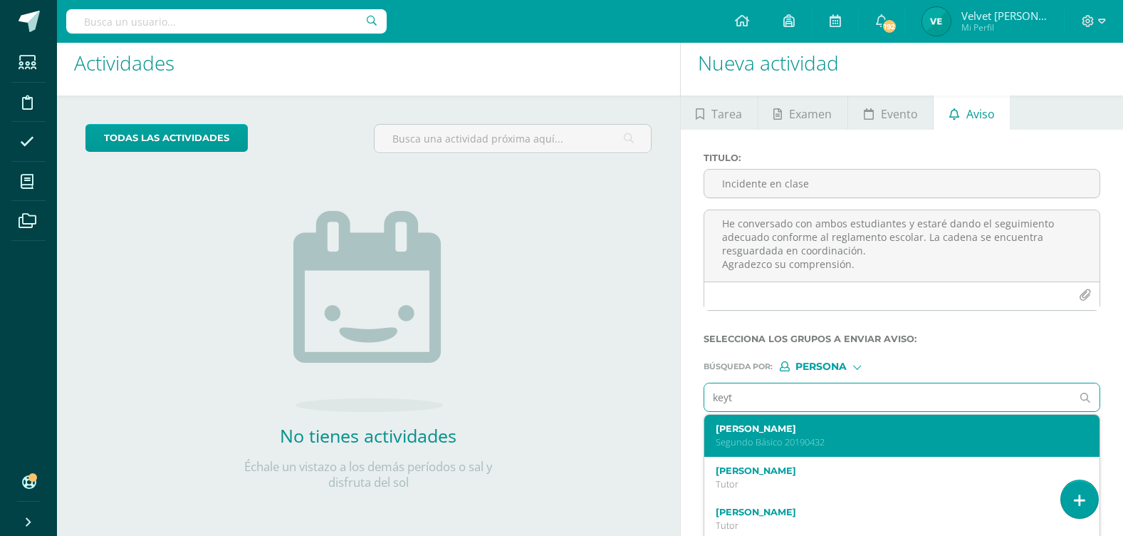
click at [814, 432] on label "[PERSON_NAME]" at bounding box center [894, 428] width 357 height 11
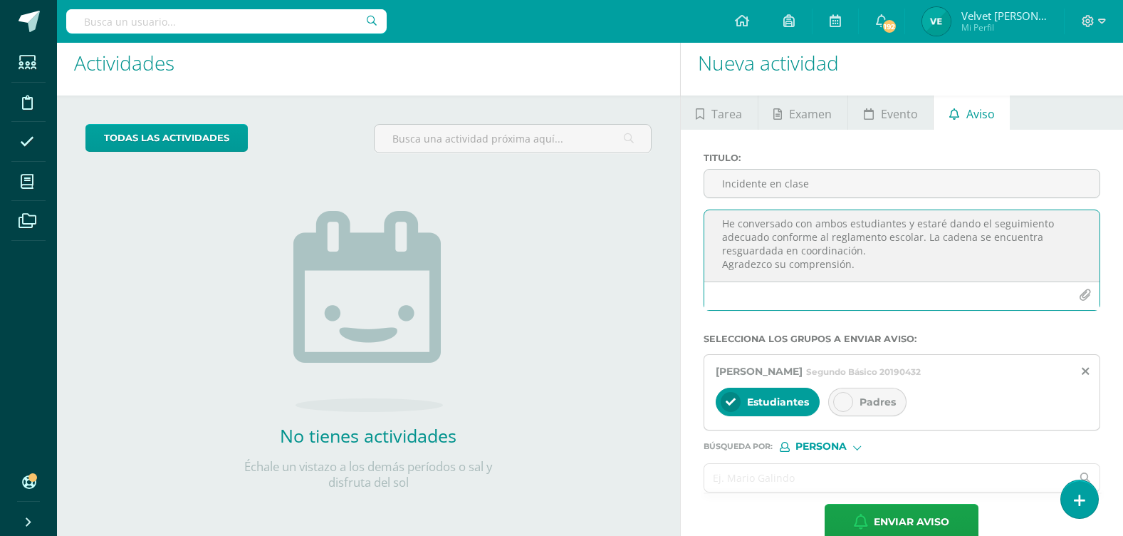
type textarea "Estimados padres de familia, Espero que al recibir esta nota se encuentren bien…"
click at [835, 470] on input "text" at bounding box center [889, 478] width 368 height 28
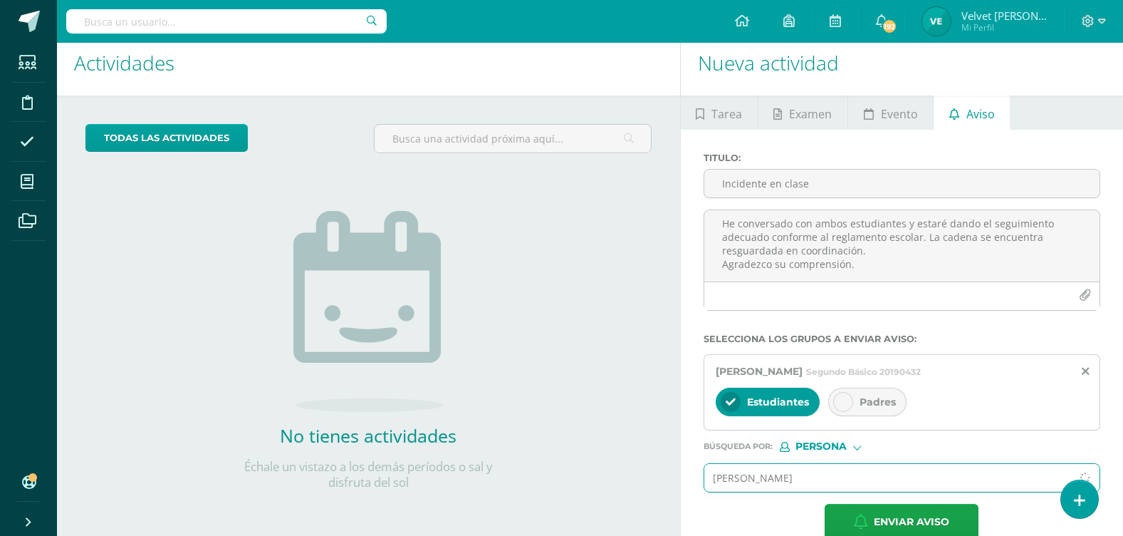
type input "[PERSON_NAME]"
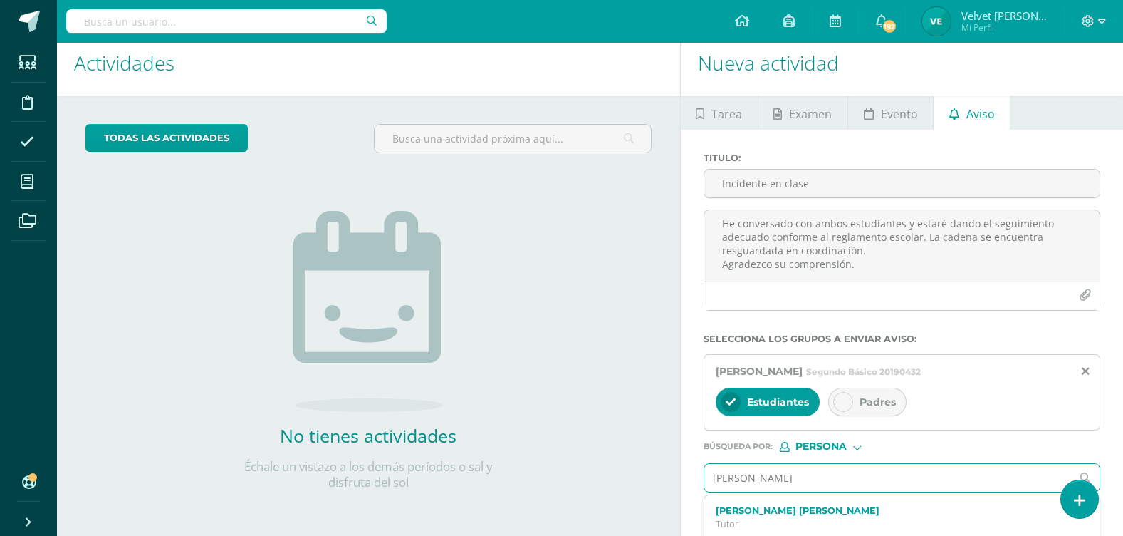
scroll to position [142, 0]
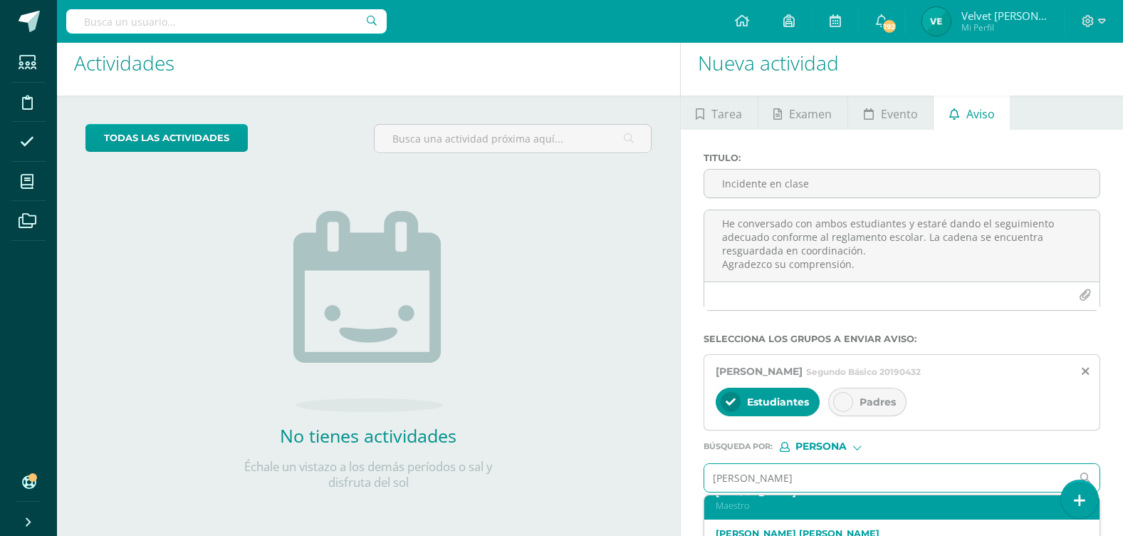
click at [815, 507] on p "Maestro" at bounding box center [894, 505] width 357 height 12
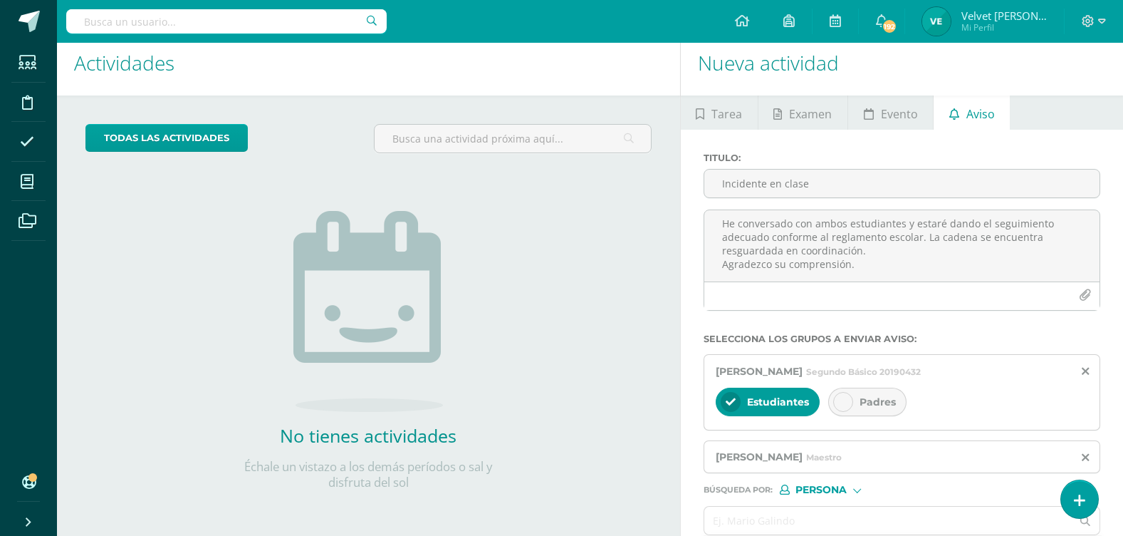
scroll to position [0, 0]
click at [770, 512] on input "text" at bounding box center [889, 521] width 368 height 28
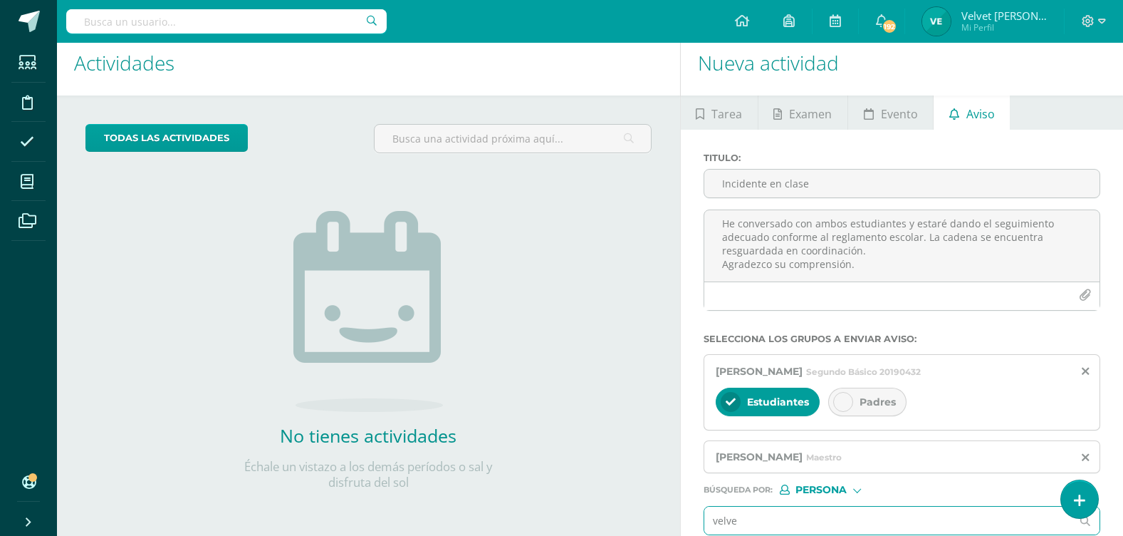
type input "velvet"
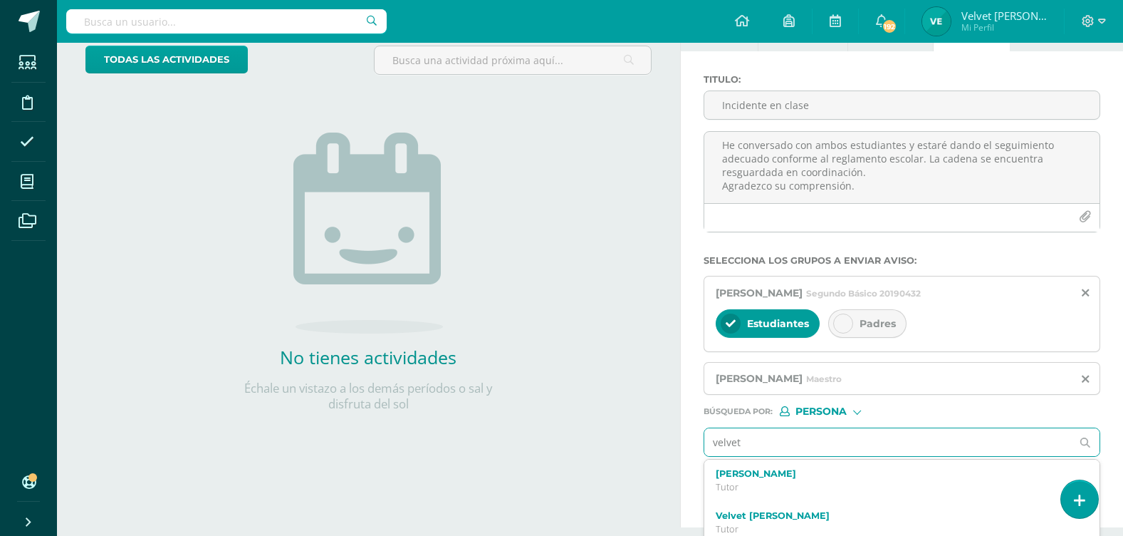
scroll to position [142, 0]
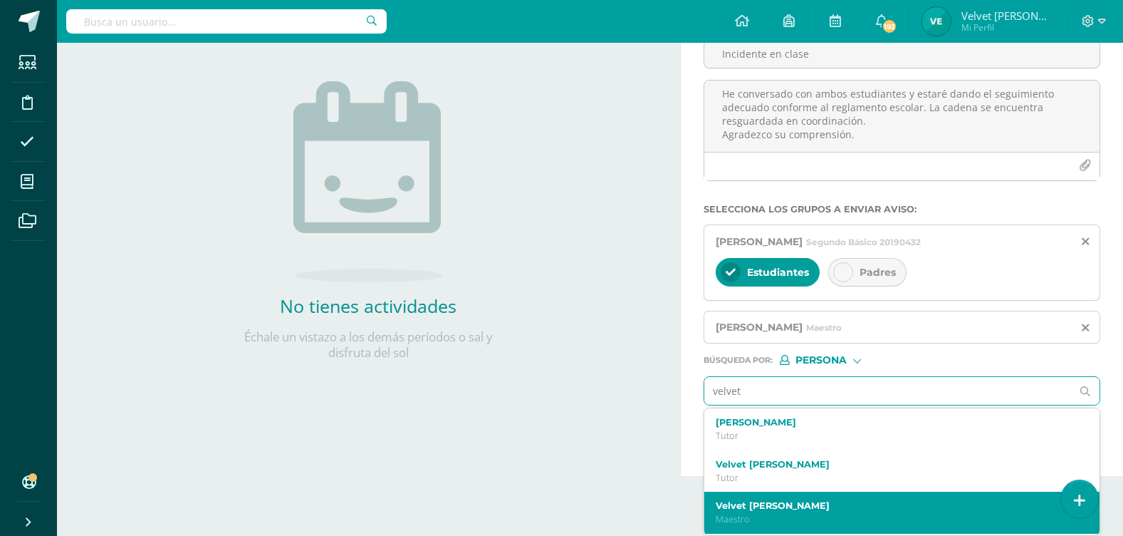
click at [789, 497] on div "Velvet [PERSON_NAME]" at bounding box center [902, 513] width 395 height 42
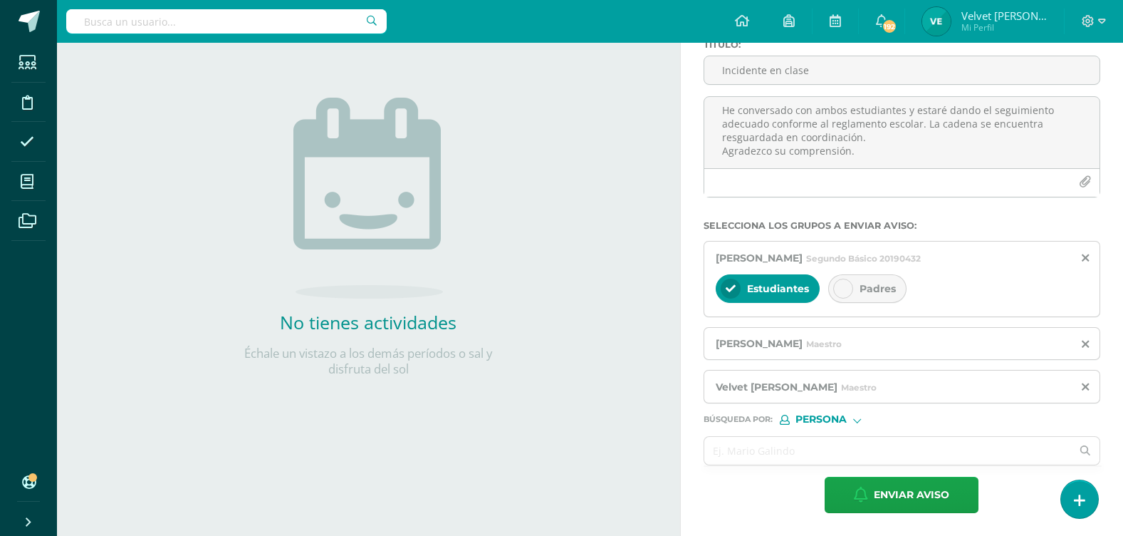
click at [854, 278] on div "Padres" at bounding box center [868, 288] width 78 height 28
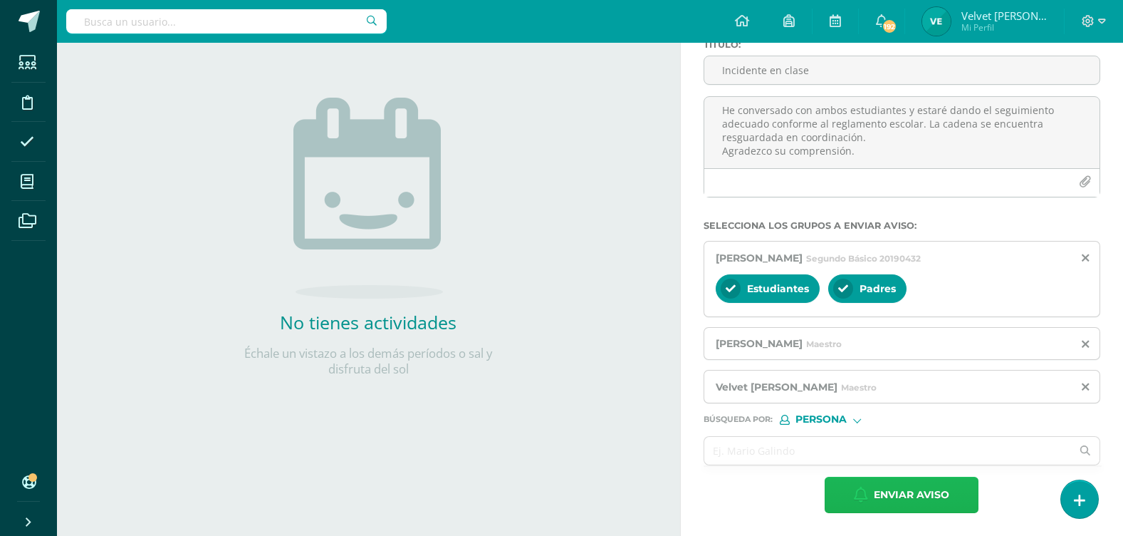
click at [918, 498] on span "Enviar aviso" at bounding box center [912, 494] width 76 height 35
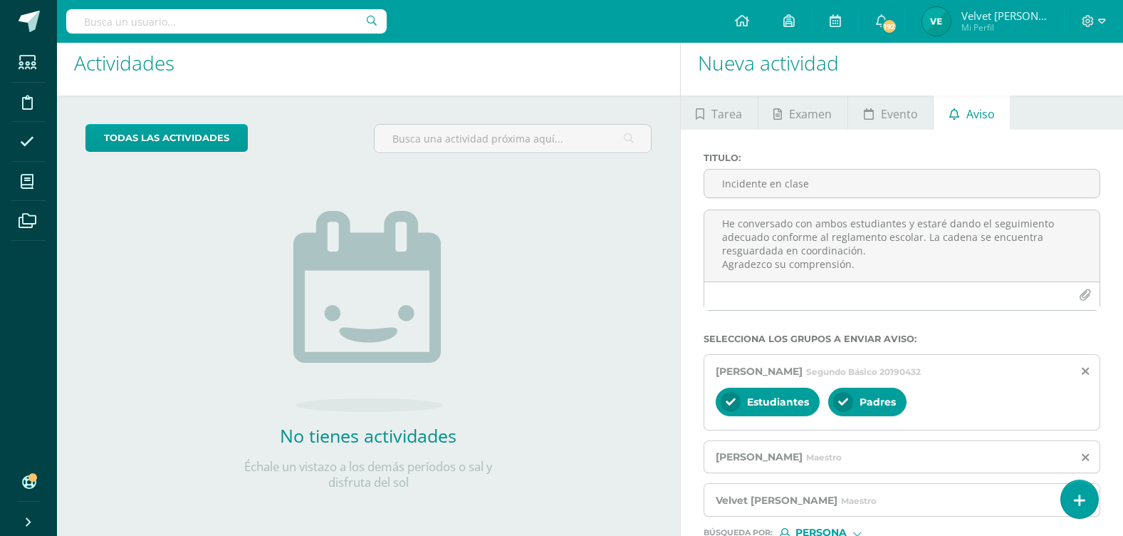
scroll to position [0, 0]
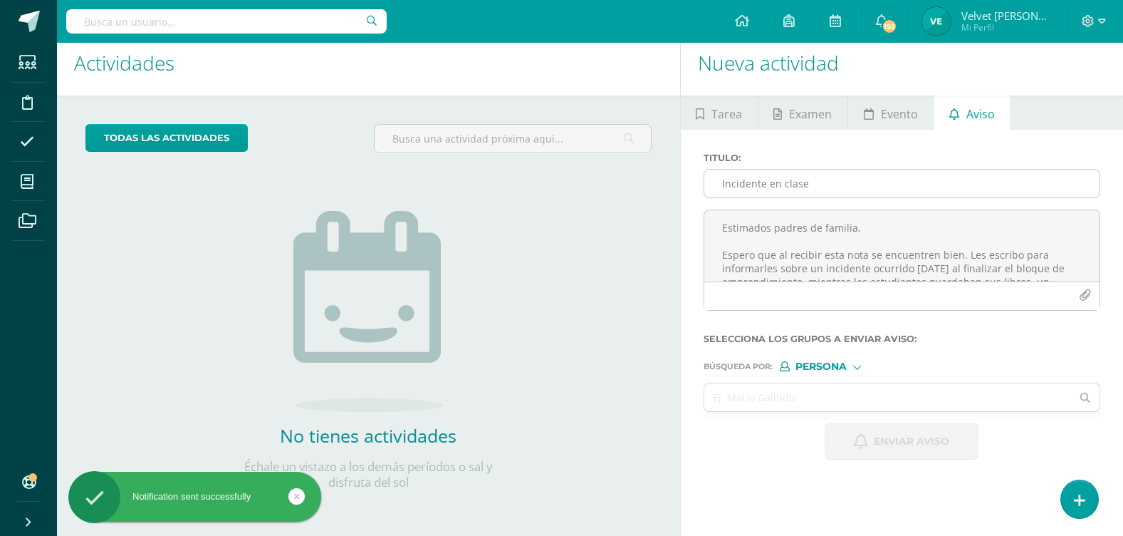
click at [762, 186] on input "Incidente en clase" at bounding box center [902, 184] width 395 height 28
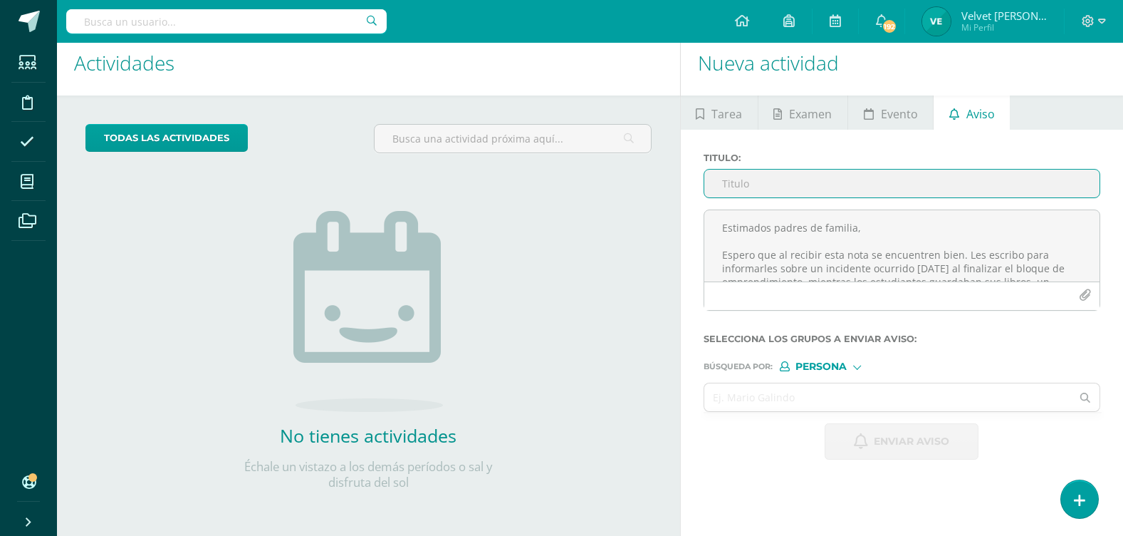
type input "I"
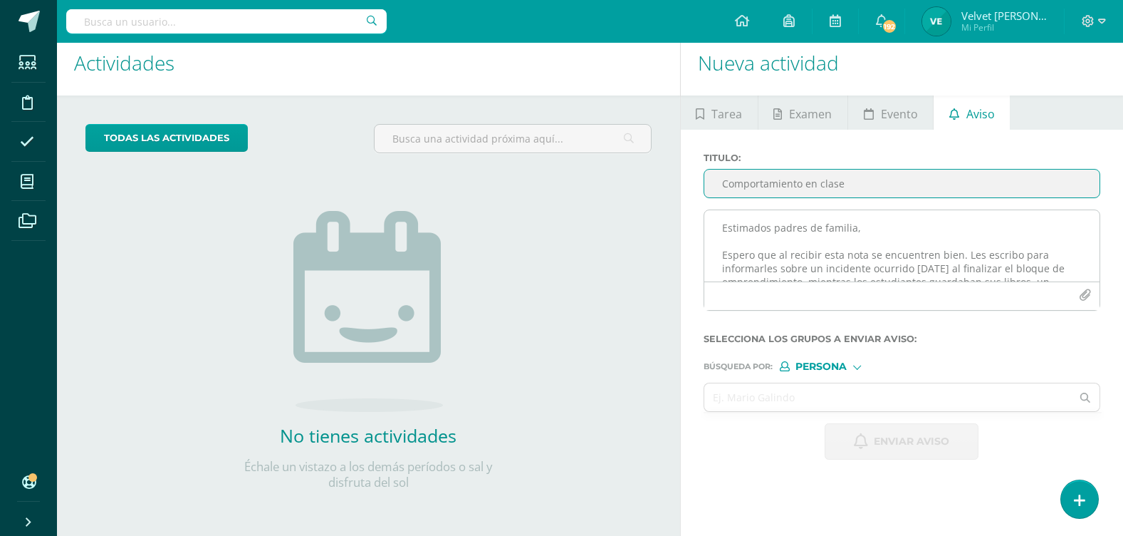
type input "Comportamiento en clase"
click at [737, 228] on textarea "Estimados padres de familia, Espero que al recibir esta nota se encuentren bien…" at bounding box center [902, 245] width 395 height 71
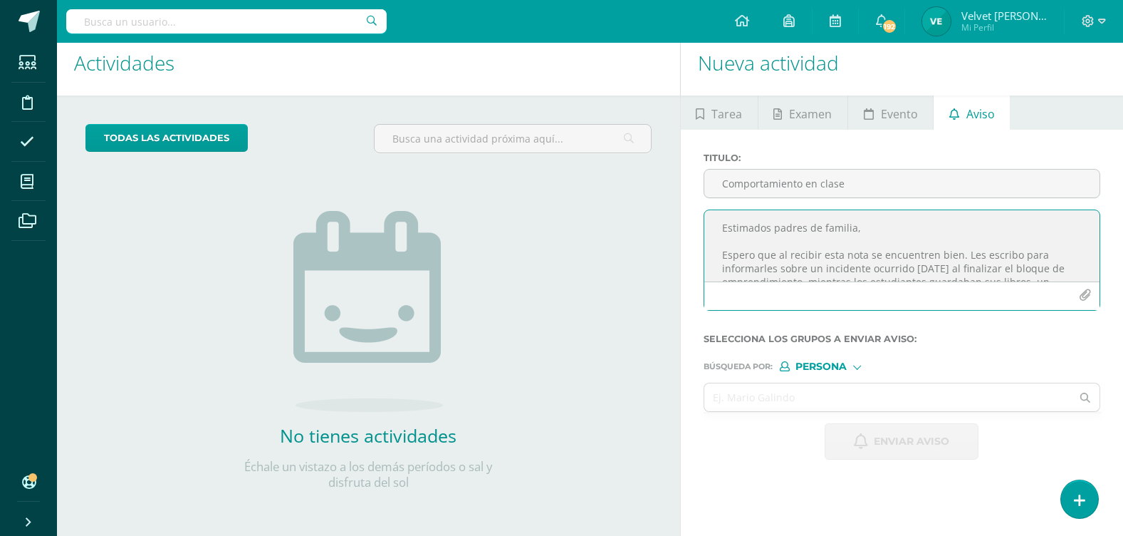
click at [731, 224] on textarea "Estimados padres de familia, Espero que al recibir esta nota se encuentren bien…" at bounding box center [902, 245] width 395 height 71
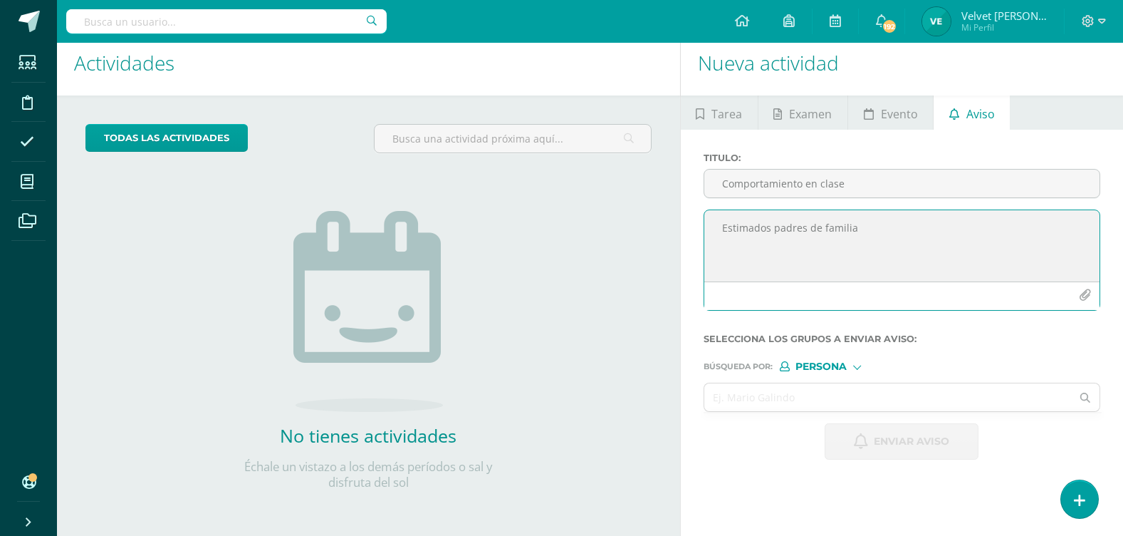
paste textarea "Reciban un cordial saludo. Les escribo para comunicarles que su hijo quito las …"
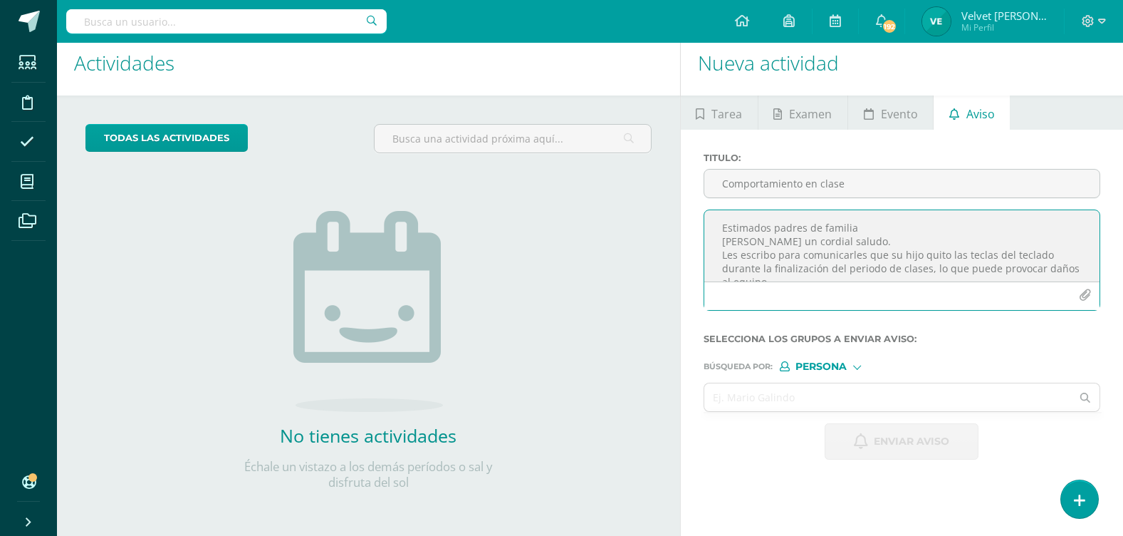
scroll to position [28, 0]
click at [856, 216] on textarea "Estimados padres de familia [PERSON_NAME] un cordial saludo. Les escribo para c…" at bounding box center [902, 245] width 395 height 71
click at [809, 258] on textarea "Estimados padres de familia [PERSON_NAME] un cordial saludo. Les escribo para c…" at bounding box center [902, 245] width 395 height 71
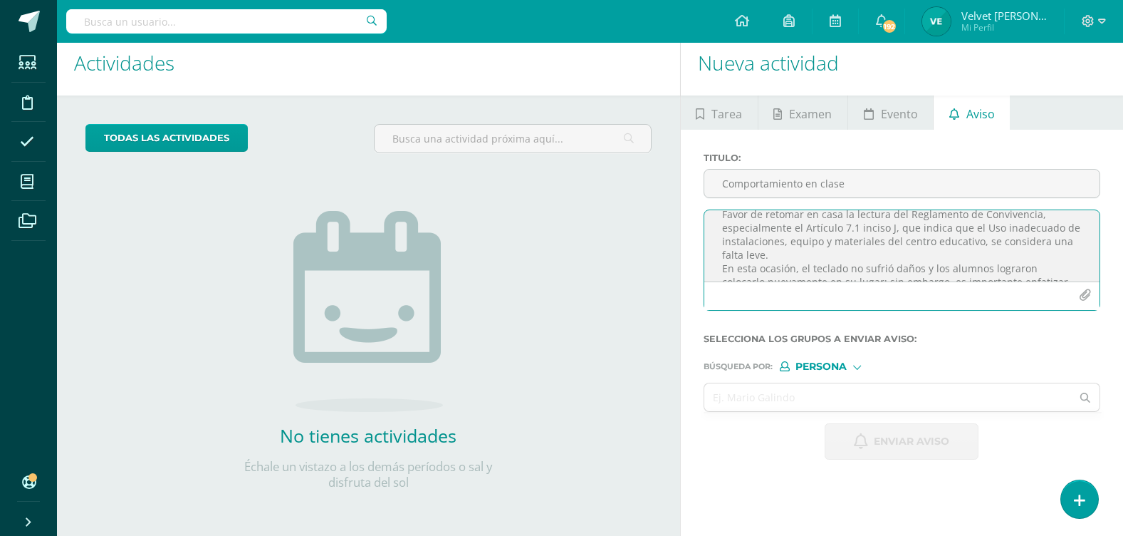
click at [795, 259] on textarea "Estimados padres de familia [PERSON_NAME] un cordial saludo. Les escribo para c…" at bounding box center [902, 245] width 395 height 71
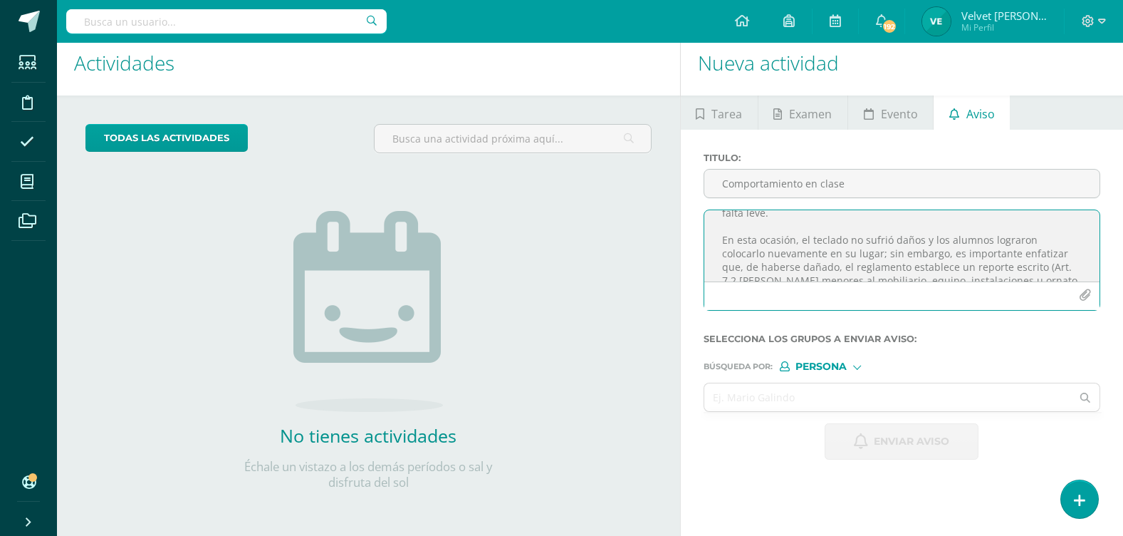
scroll to position [179, 0]
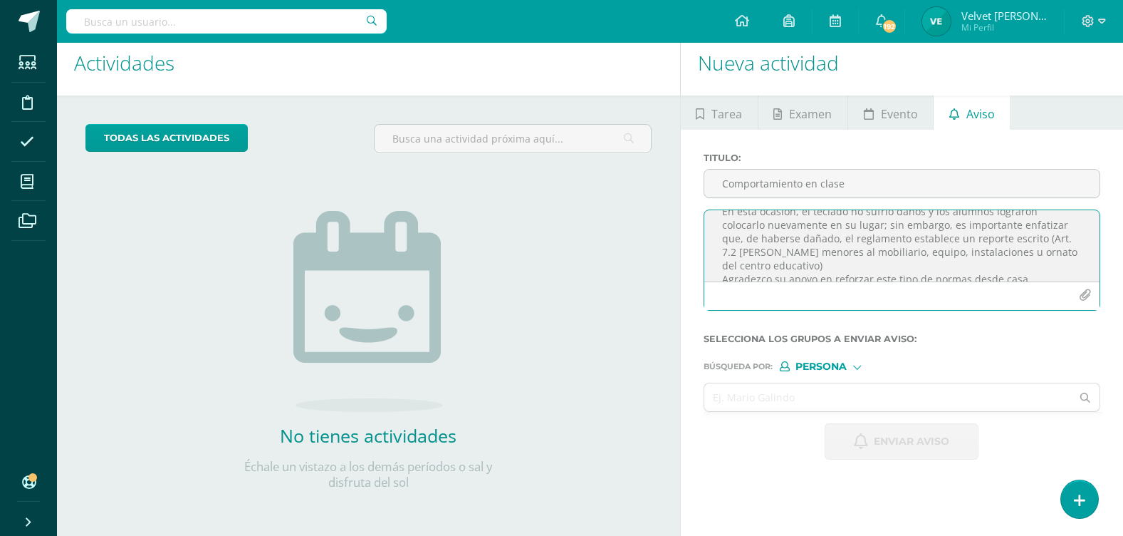
click at [816, 266] on textarea "Estimados padres de familia [PERSON_NAME] un cordial saludo. Les escribo para c…" at bounding box center [902, 245] width 395 height 71
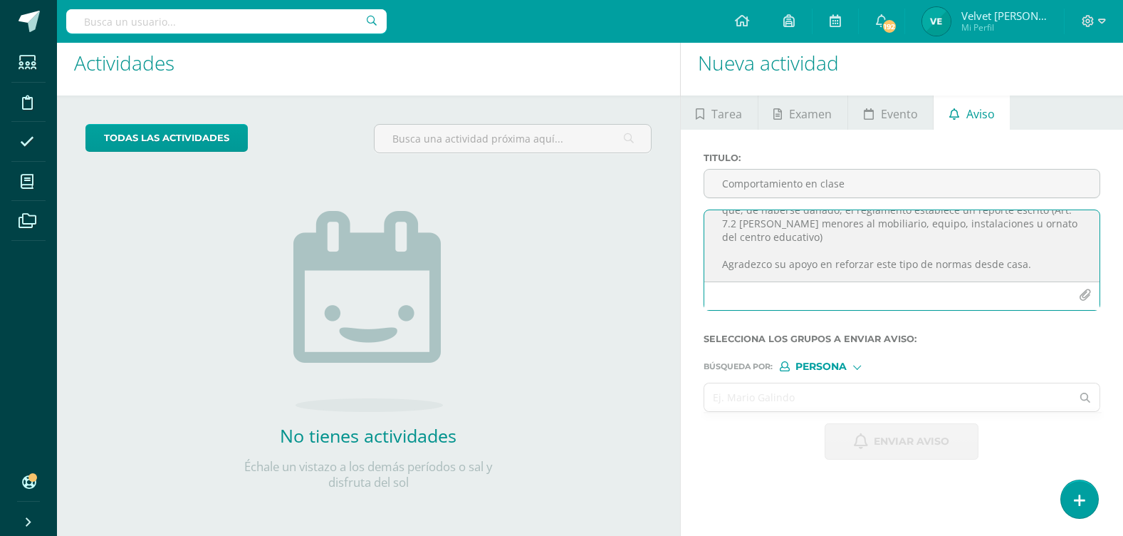
type textarea "Estimados padres de familia [PERSON_NAME] un cordial saludo. Les escribo para c…"
click at [824, 400] on input "text" at bounding box center [889, 397] width 368 height 28
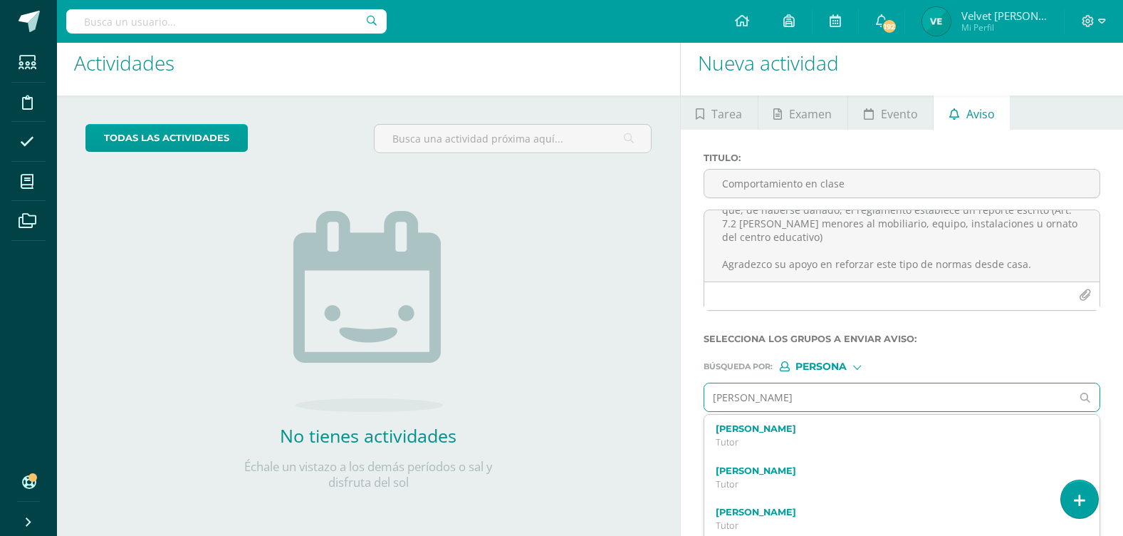
type input "[PERSON_NAME]"
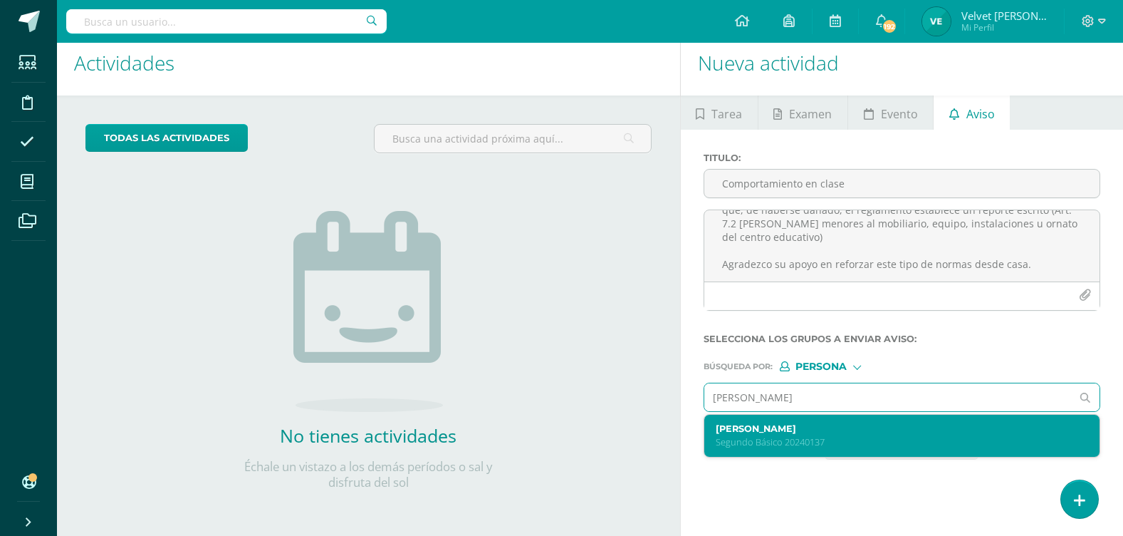
click at [814, 439] on p "Segundo Básico 20240137" at bounding box center [894, 442] width 357 height 12
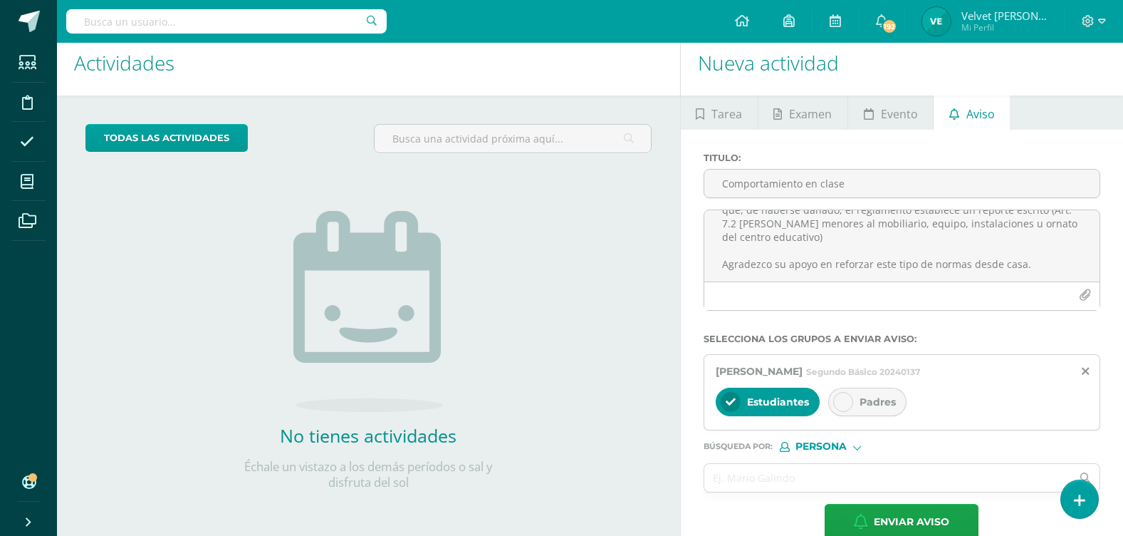
click at [878, 393] on div "Padres" at bounding box center [868, 402] width 78 height 28
click at [777, 473] on input "text" at bounding box center [889, 478] width 368 height 28
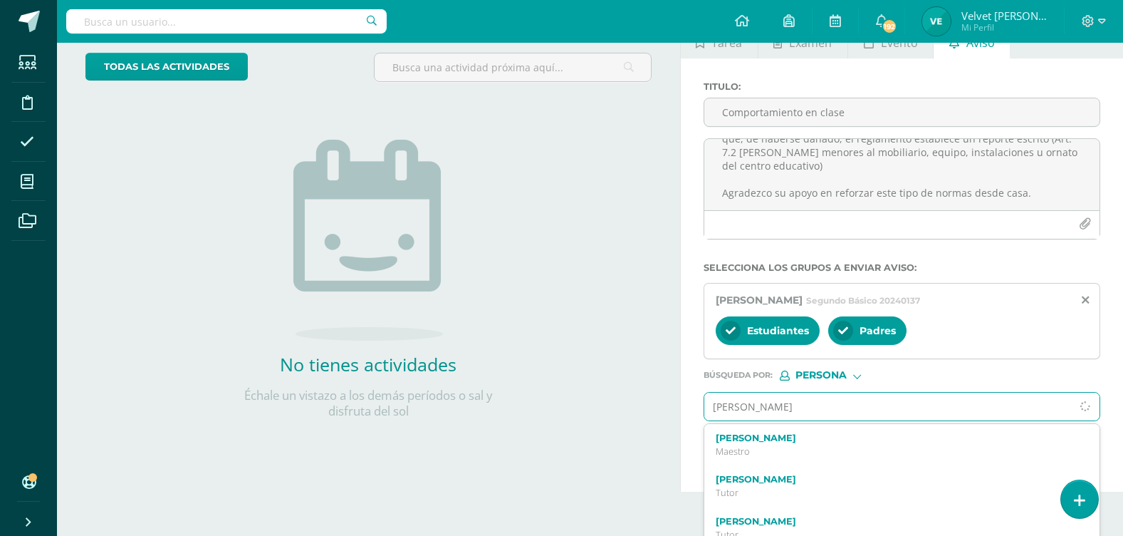
scroll to position [834, 0]
type input "[PERSON_NAME]"
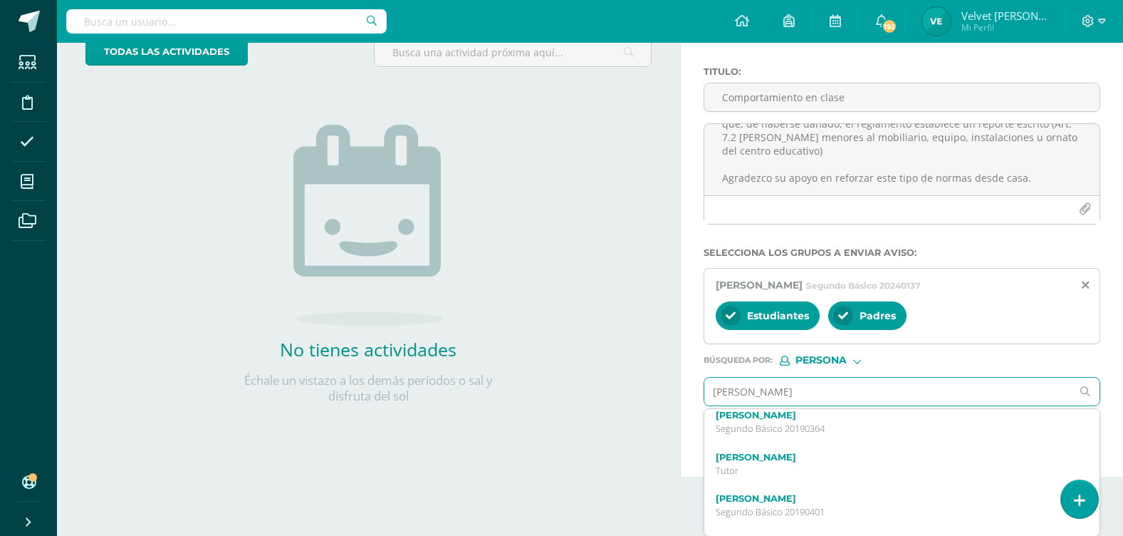
scroll to position [784, 0]
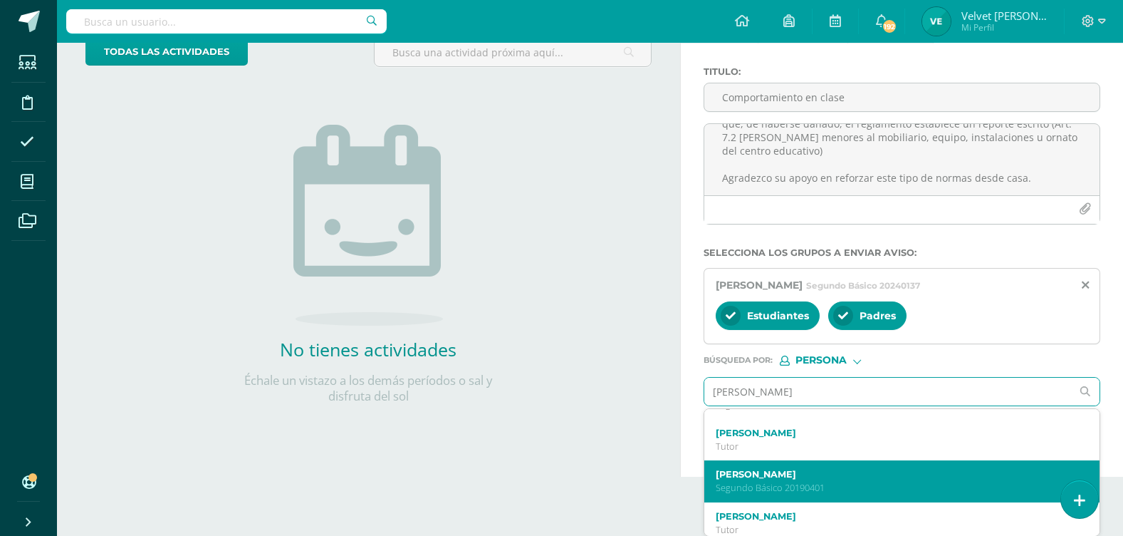
click at [800, 482] on p "Segundo Básico 20190401" at bounding box center [894, 488] width 357 height 12
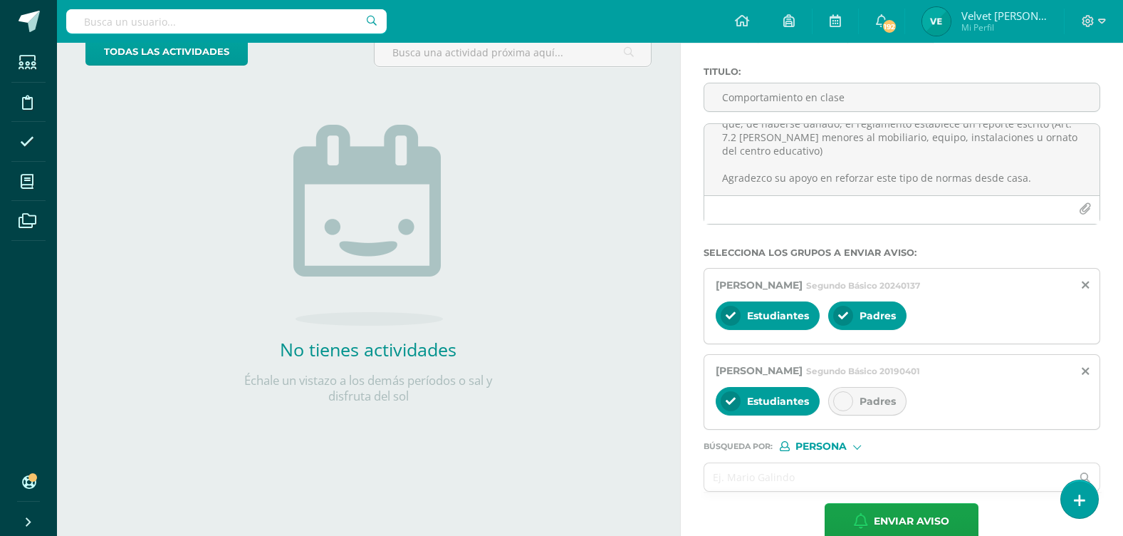
click at [860, 404] on span "Padres" at bounding box center [878, 401] width 36 height 13
click at [811, 467] on input "text" at bounding box center [889, 477] width 368 height 28
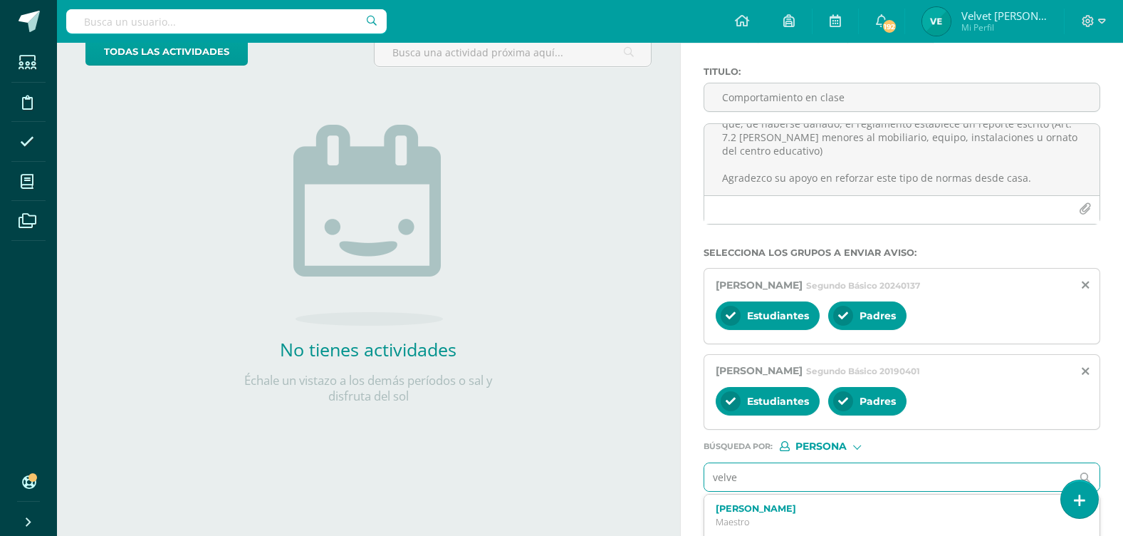
type input "velvet"
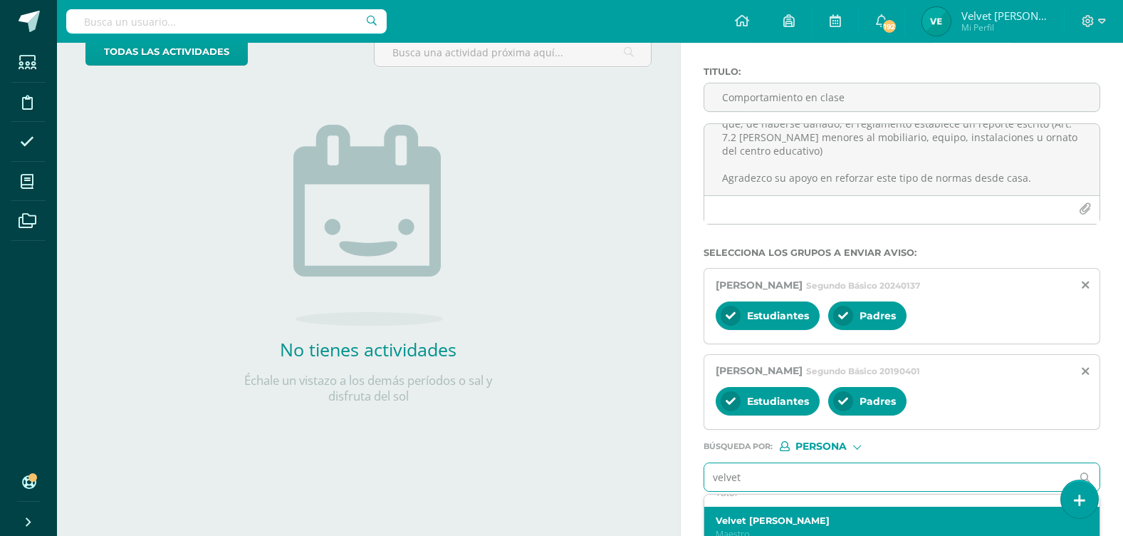
click at [795, 511] on div "Velvet [PERSON_NAME]" at bounding box center [902, 528] width 395 height 42
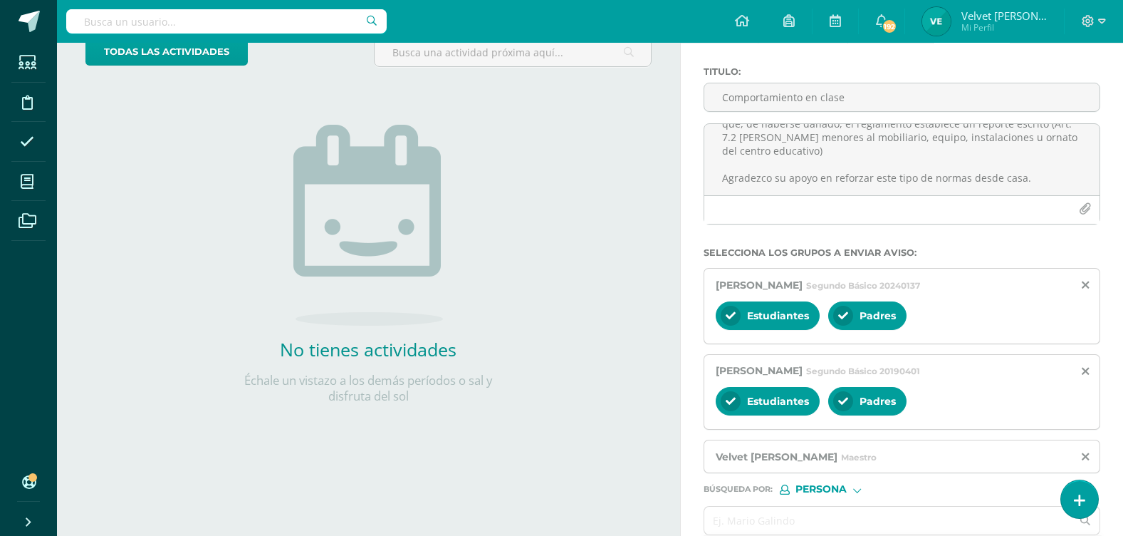
scroll to position [0, 0]
click at [784, 508] on input "text" at bounding box center [889, 520] width 368 height 28
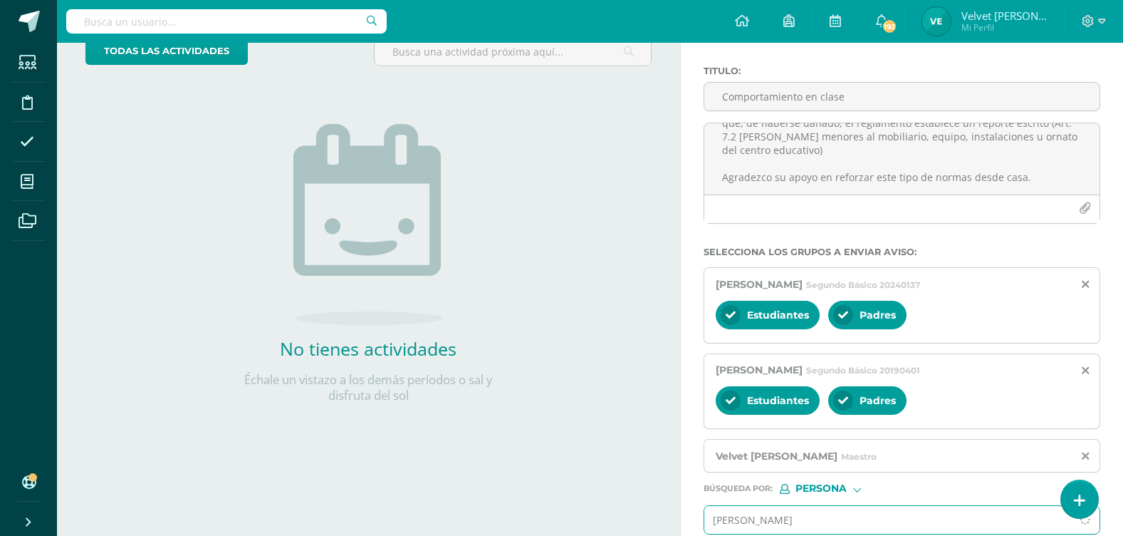
type input "[PERSON_NAME] or"
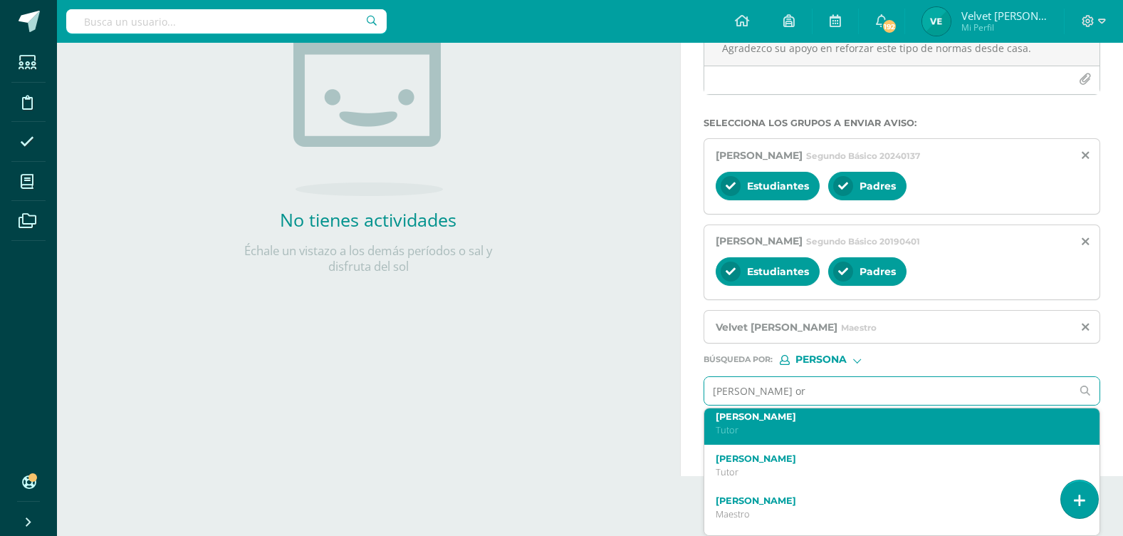
scroll to position [71, 0]
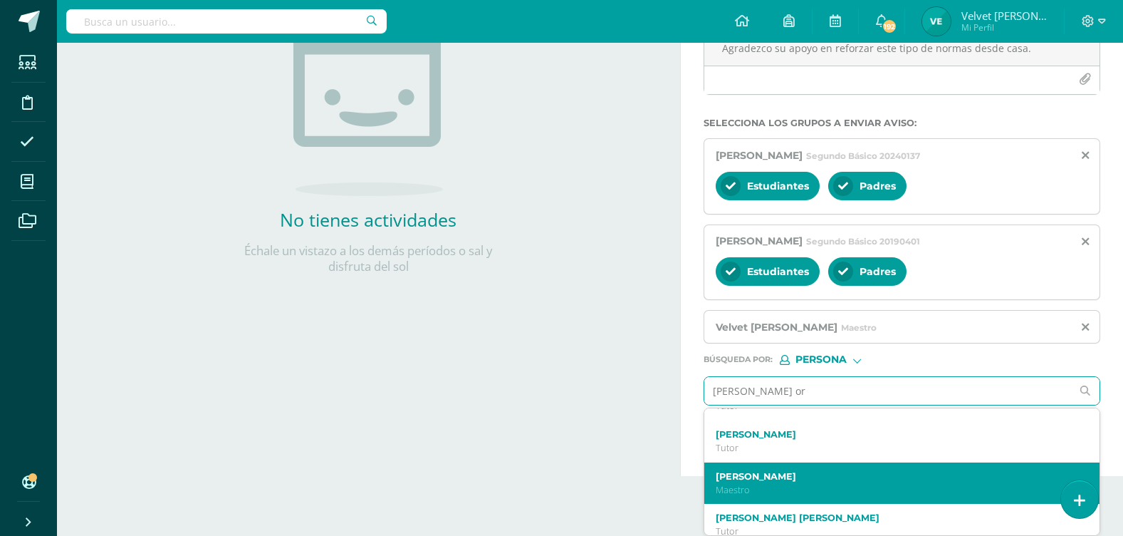
click at [796, 476] on label "[PERSON_NAME]" at bounding box center [894, 476] width 357 height 11
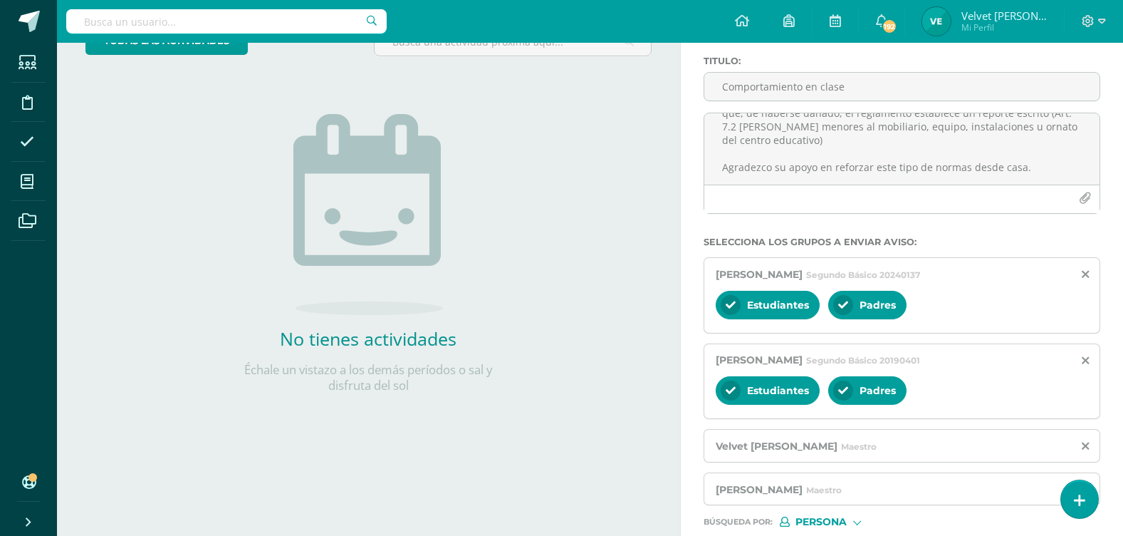
scroll to position [211, 0]
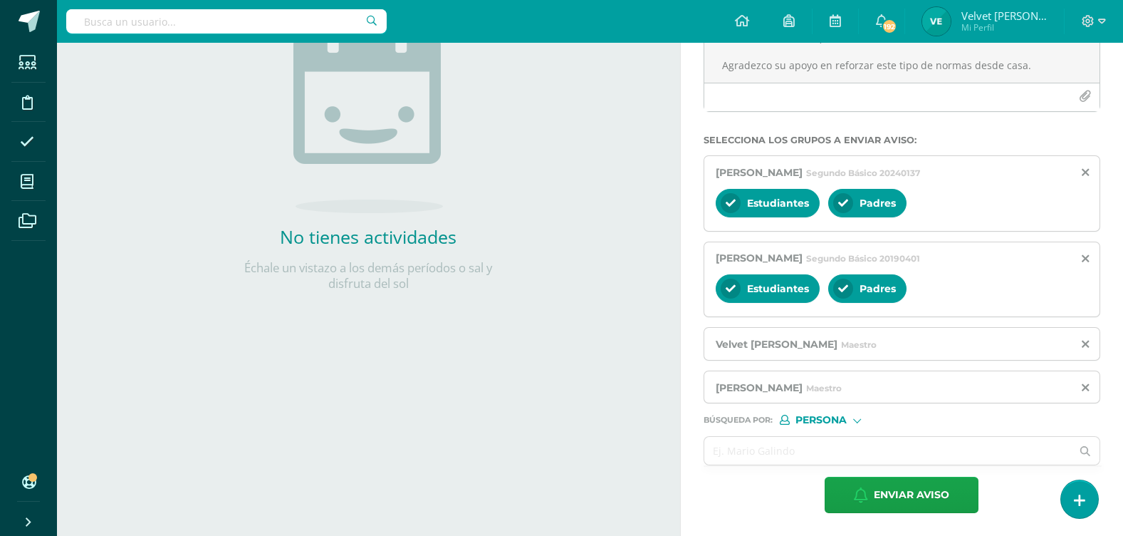
click at [282, 370] on div "Actividades Actividad todas las Actividades No tienes actividades Échale un vis…" at bounding box center [365, 184] width 629 height 704
click at [946, 502] on span "Enviar aviso" at bounding box center [912, 494] width 76 height 35
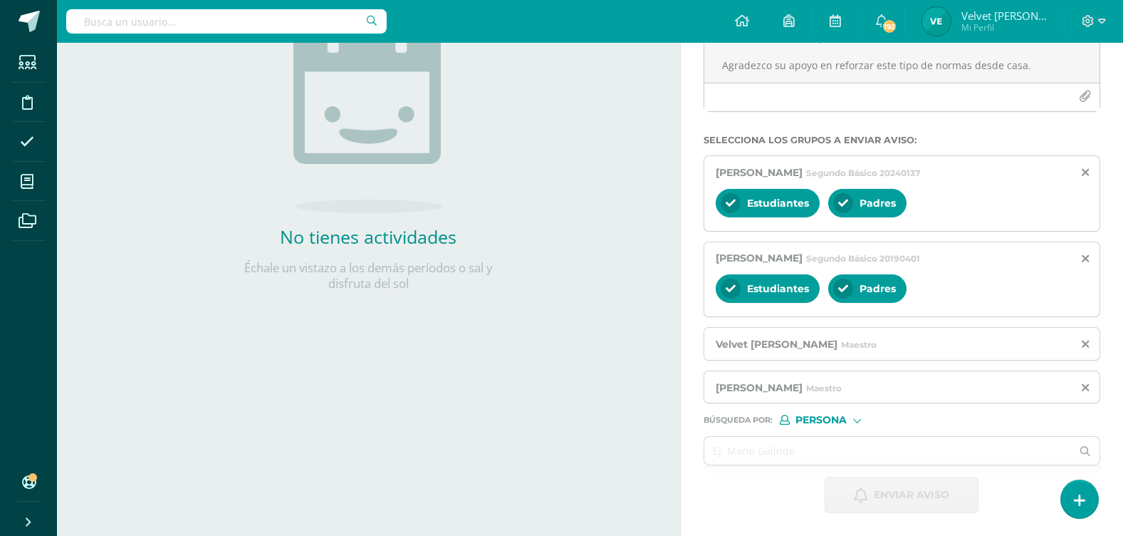
scroll to position [12, 0]
